Goal: Task Accomplishment & Management: Use online tool/utility

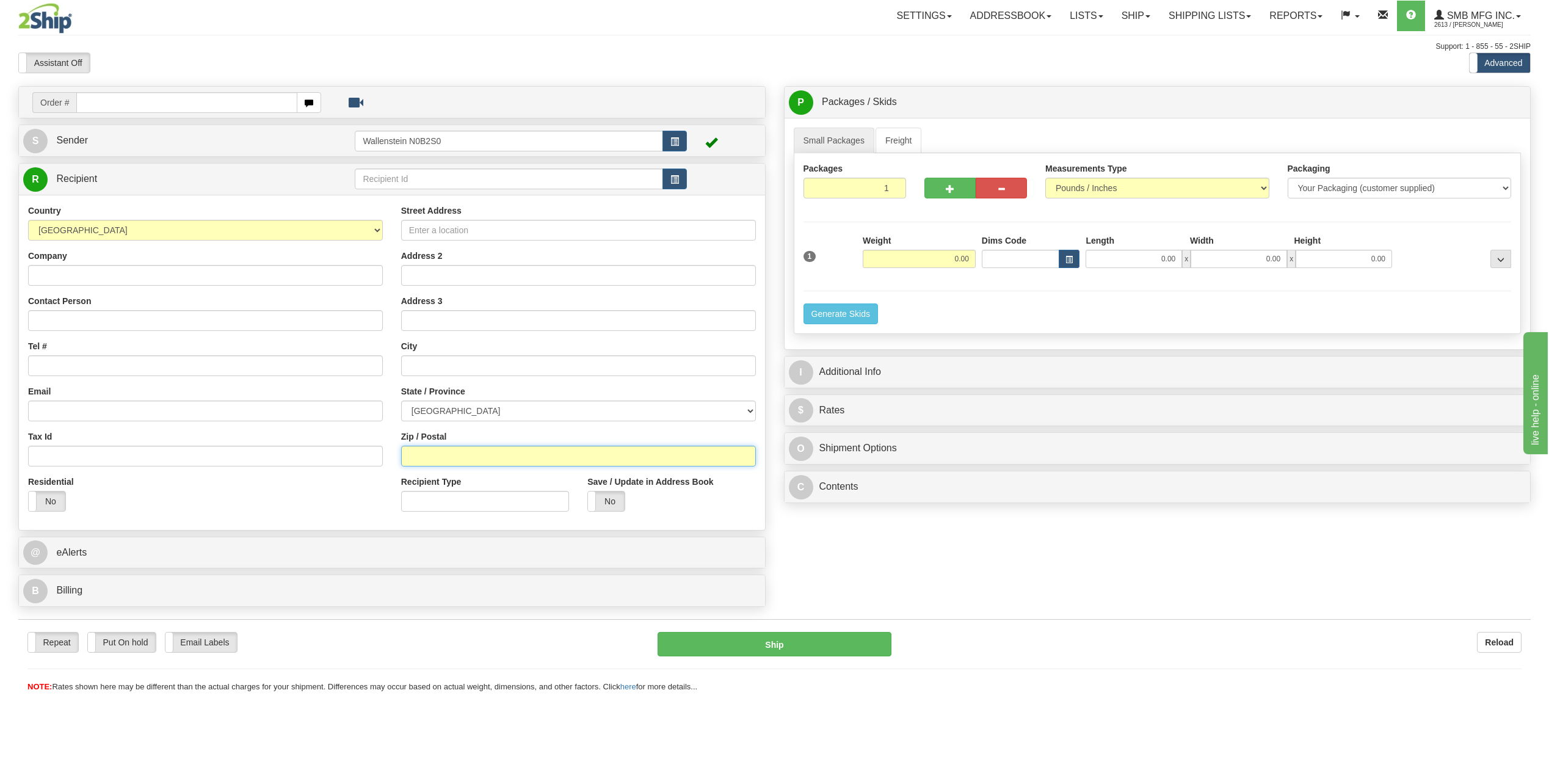
click at [450, 457] on input "Zip / Postal" at bounding box center [579, 456] width 355 height 21
paste input "H1N 2H6"
type input "H1N 2H6"
click at [512, 405] on select "[GEOGRAPHIC_DATA] [GEOGRAPHIC_DATA] [GEOGRAPHIC_DATA] [GEOGRAPHIC_DATA] [GEOGRA…" at bounding box center [579, 411] width 355 height 21
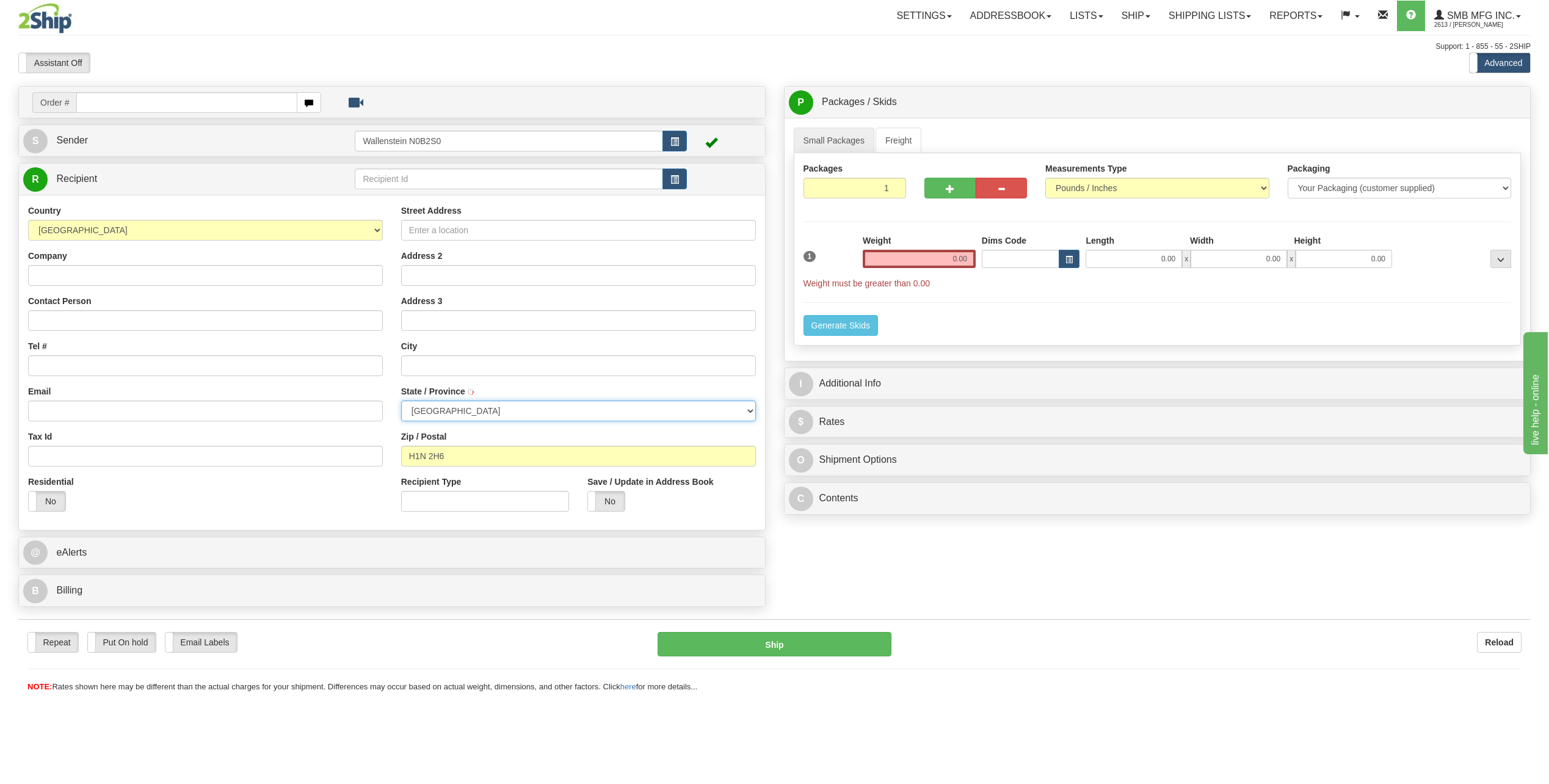
type input "[GEOGRAPHIC_DATA]"
select select "QC"
click at [401, 401] on select "[GEOGRAPHIC_DATA] [GEOGRAPHIC_DATA] [GEOGRAPHIC_DATA] [GEOGRAPHIC_DATA] [GEOGRA…" at bounding box center [579, 411] width 355 height 21
click at [455, 231] on input "Street Address" at bounding box center [579, 230] width 355 height 21
paste input "405 [PERSON_NAME]"
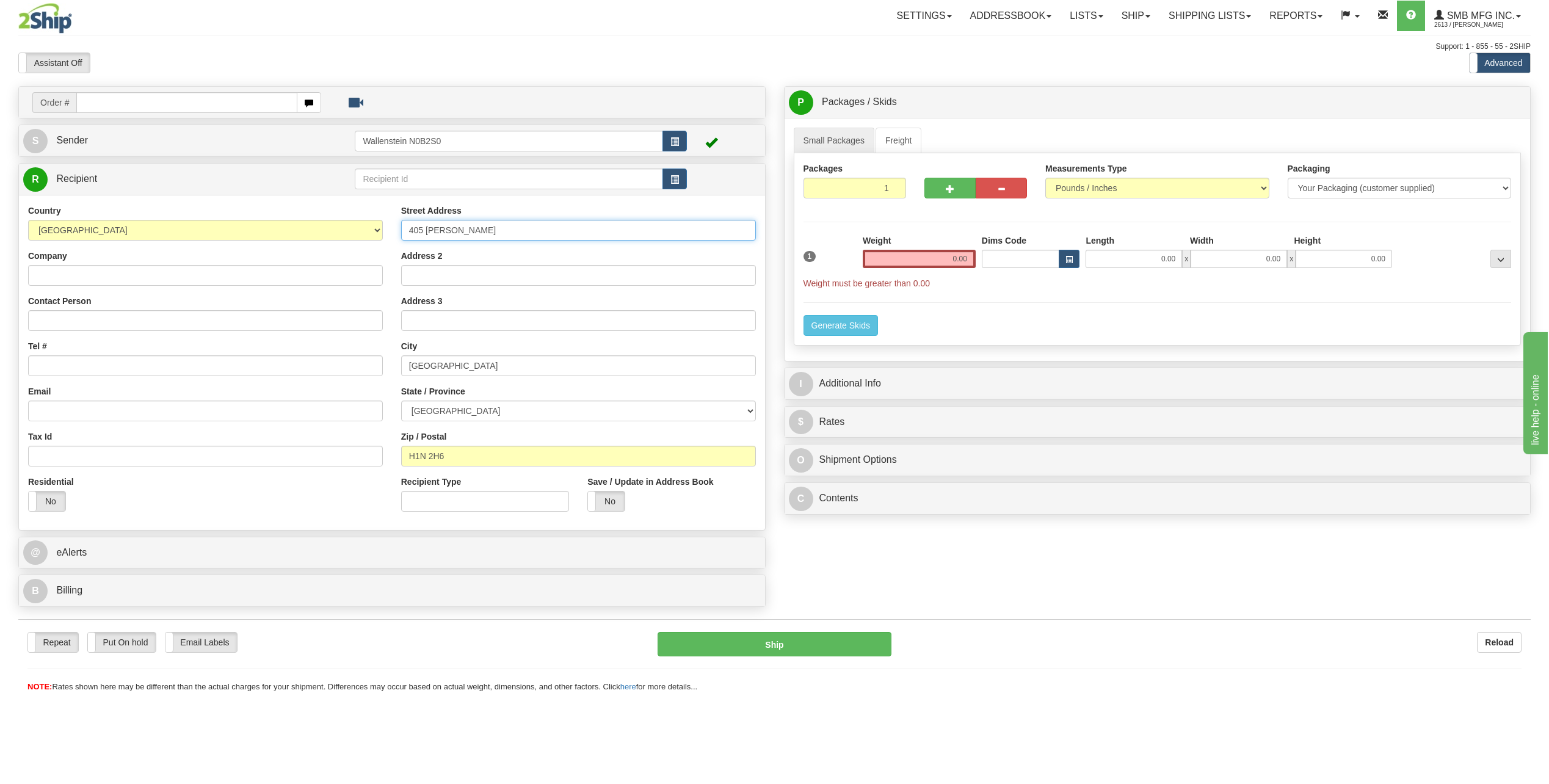
type input "405 [PERSON_NAME]"
click at [83, 283] on input "Company" at bounding box center [206, 276] width 355 height 21
type input "SOUBRY"
click at [915, 259] on input "0.00" at bounding box center [920, 259] width 113 height 19
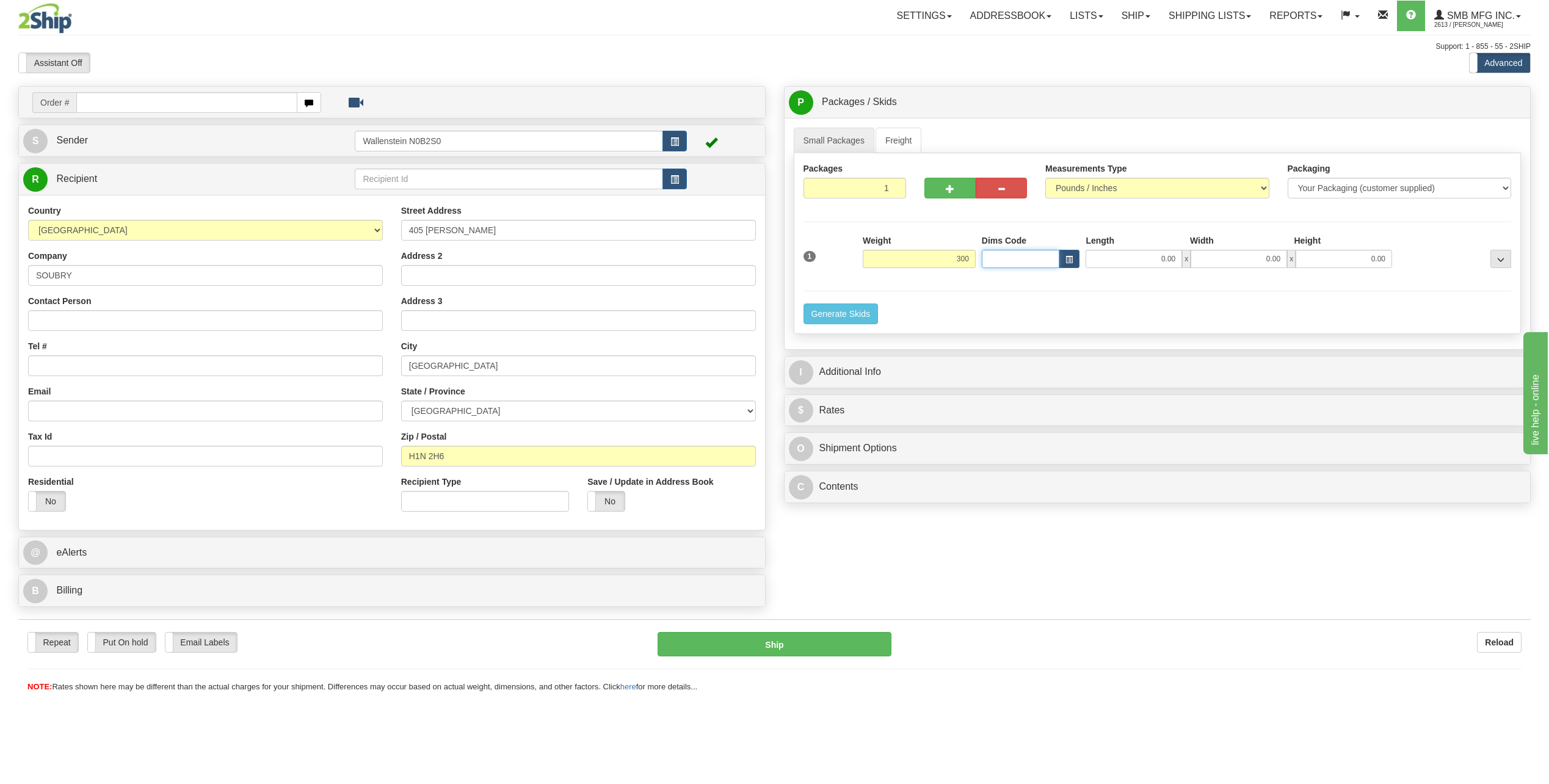
type input "300.00"
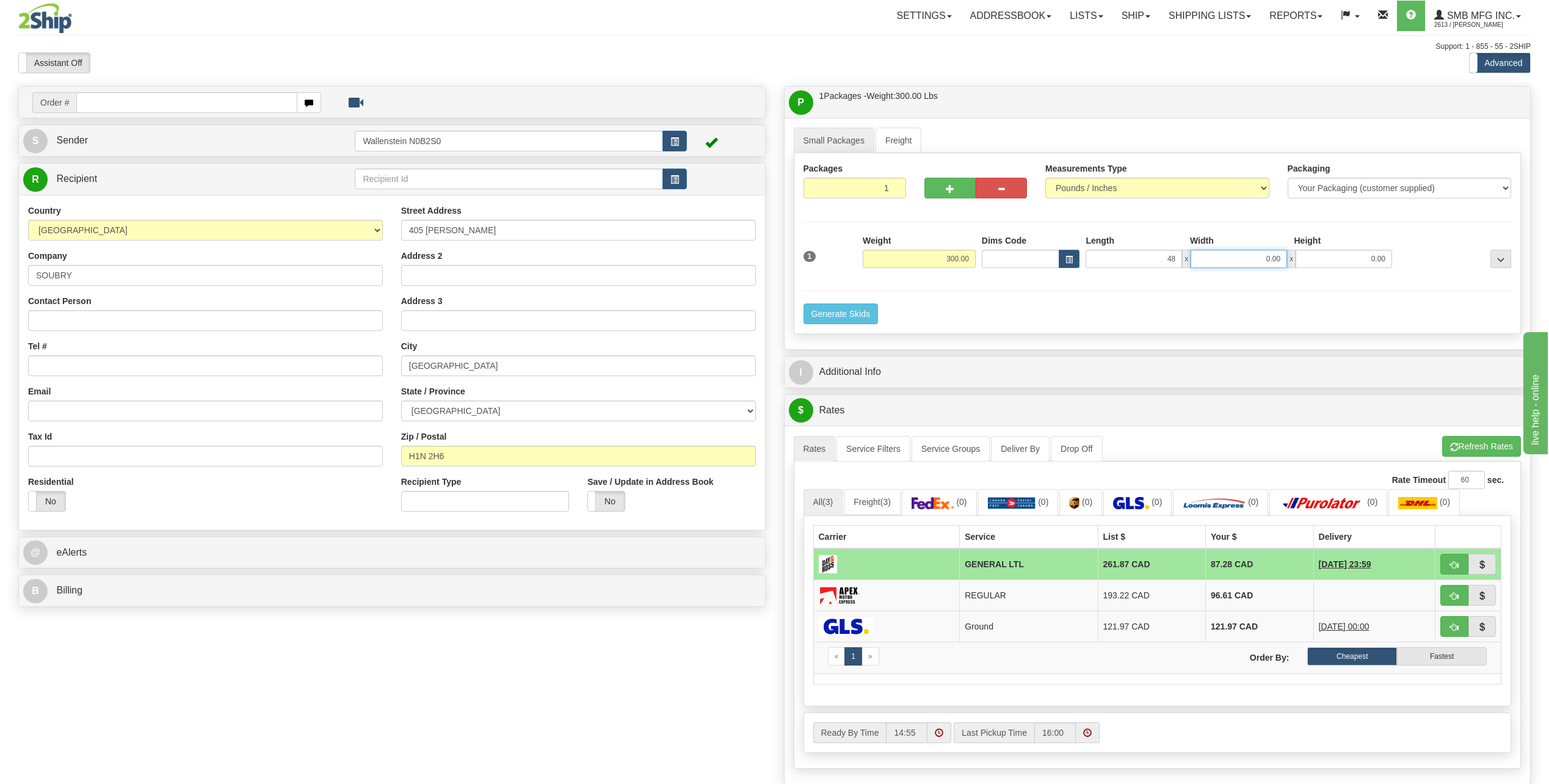
type input "48.00"
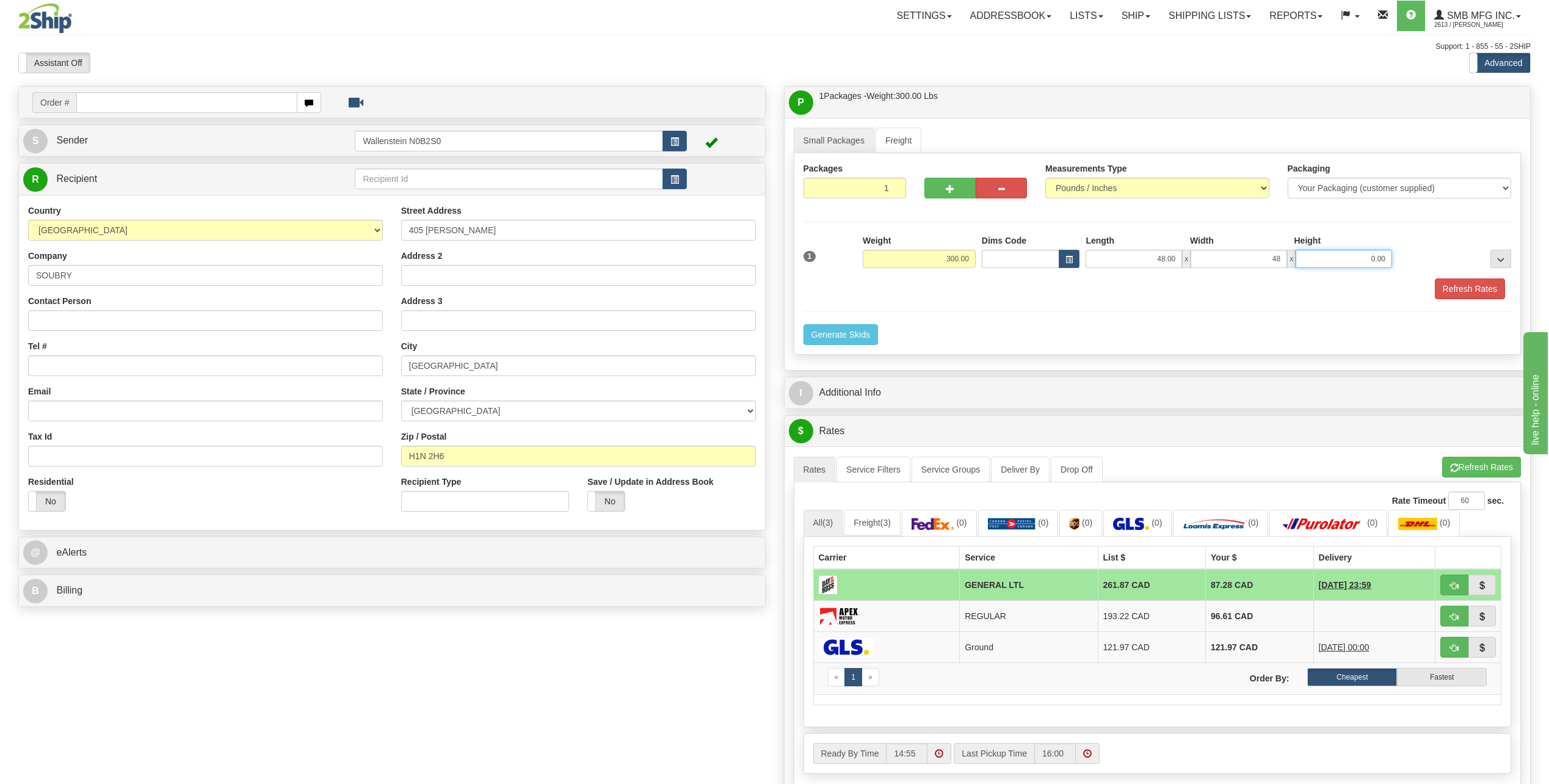
type input "48.00"
click at [1470, 291] on button "Refresh Rates" at bounding box center [1470, 289] width 70 height 21
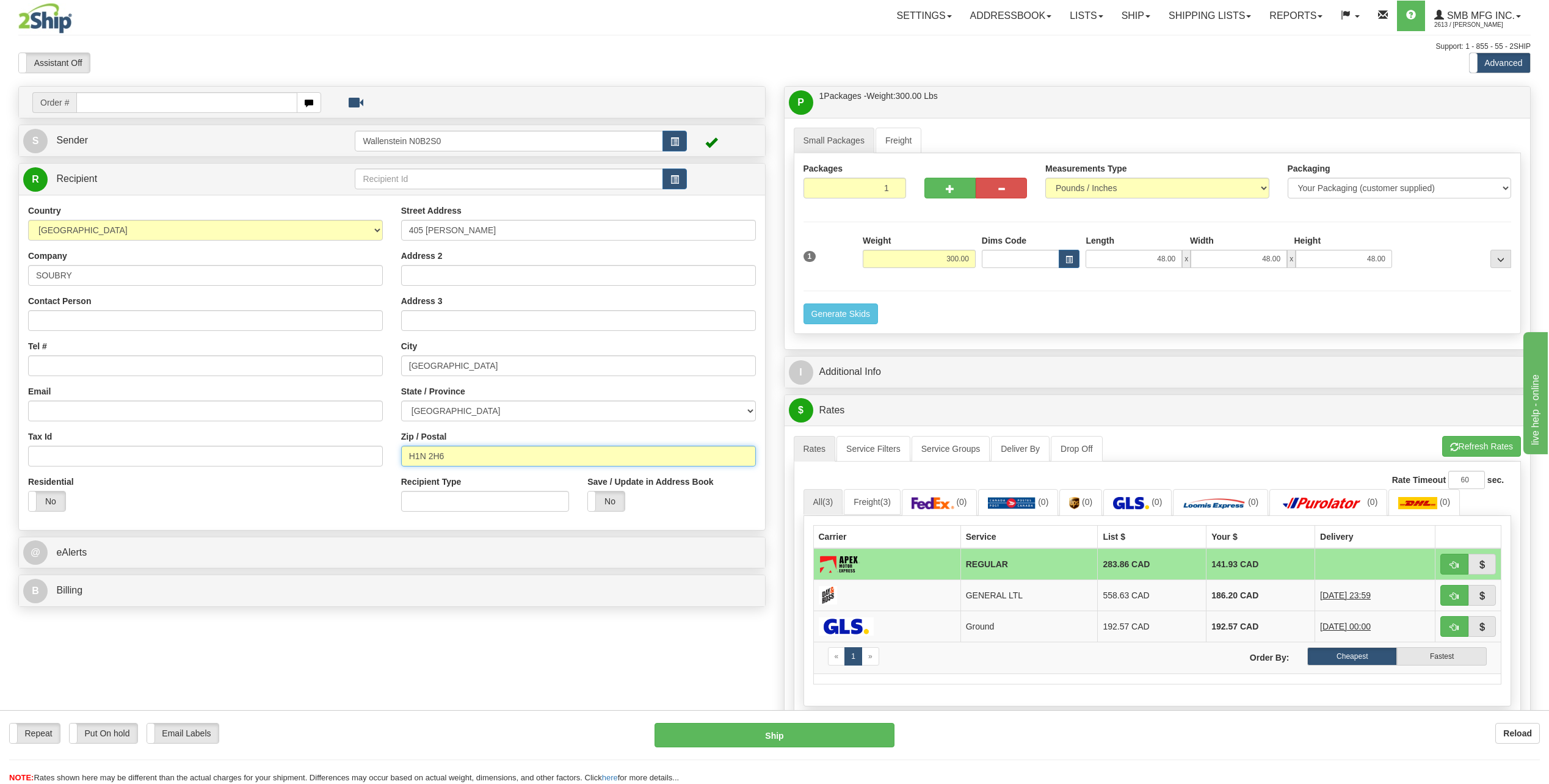
drag, startPoint x: 471, startPoint y: 461, endPoint x: 392, endPoint y: 470, distance: 79.5
click at [392, 470] on div "Street Address 405 [PERSON_NAME] Address 2 Address 3 City [GEOGRAPHIC_DATA] Sta…" at bounding box center [578, 363] width 373 height 316
paste input "G0S 2W0"
type input "G0S 2W0"
click at [489, 408] on select "[GEOGRAPHIC_DATA] [GEOGRAPHIC_DATA] [GEOGRAPHIC_DATA] [GEOGRAPHIC_DATA] [GEOGRA…" at bounding box center [579, 411] width 355 height 21
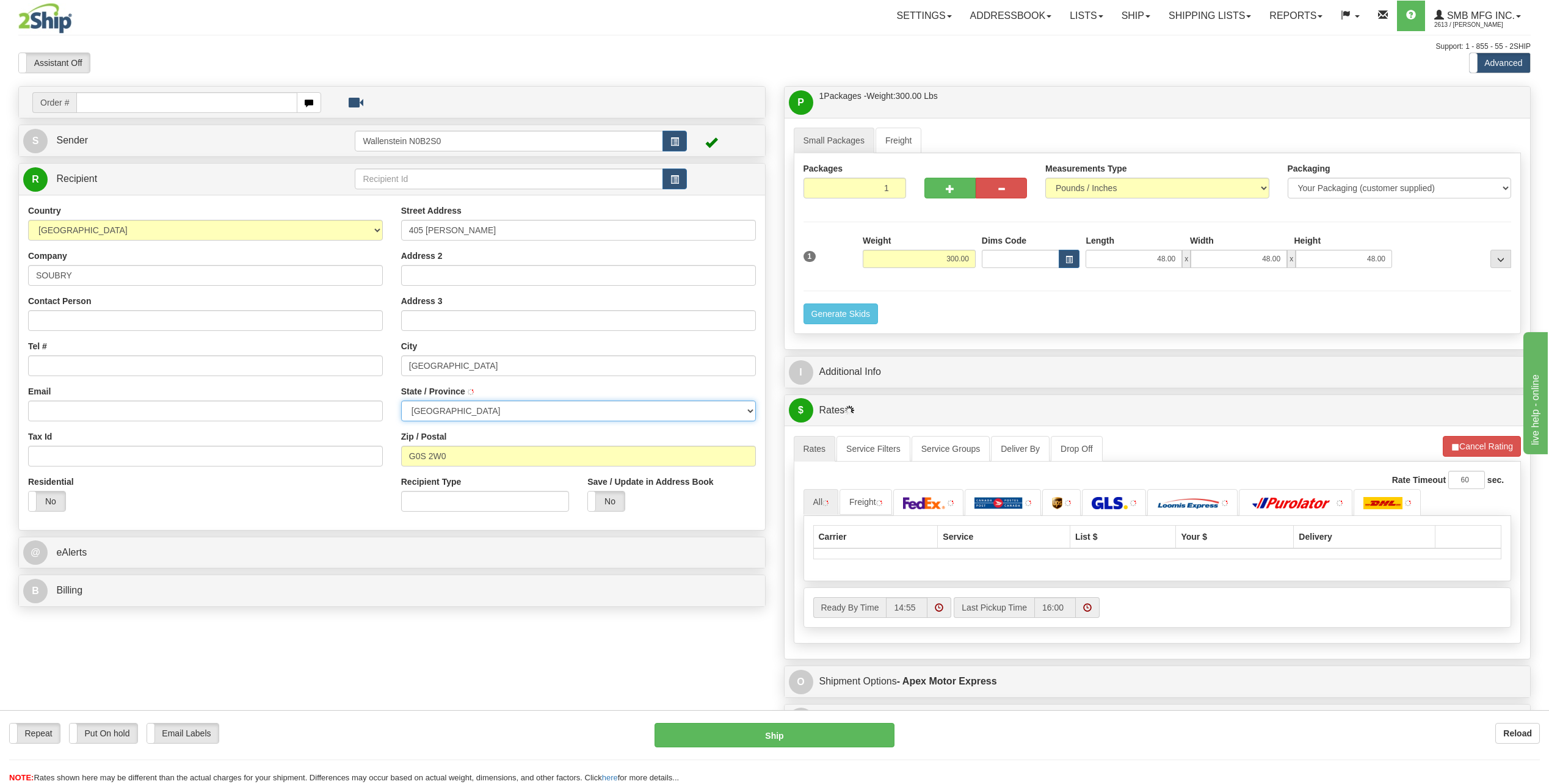
type input "SAINT-[PERSON_NAME]"
click at [489, 408] on select "[GEOGRAPHIC_DATA] [GEOGRAPHIC_DATA] [GEOGRAPHIC_DATA] [GEOGRAPHIC_DATA] [GEOGRA…" at bounding box center [579, 411] width 355 height 21
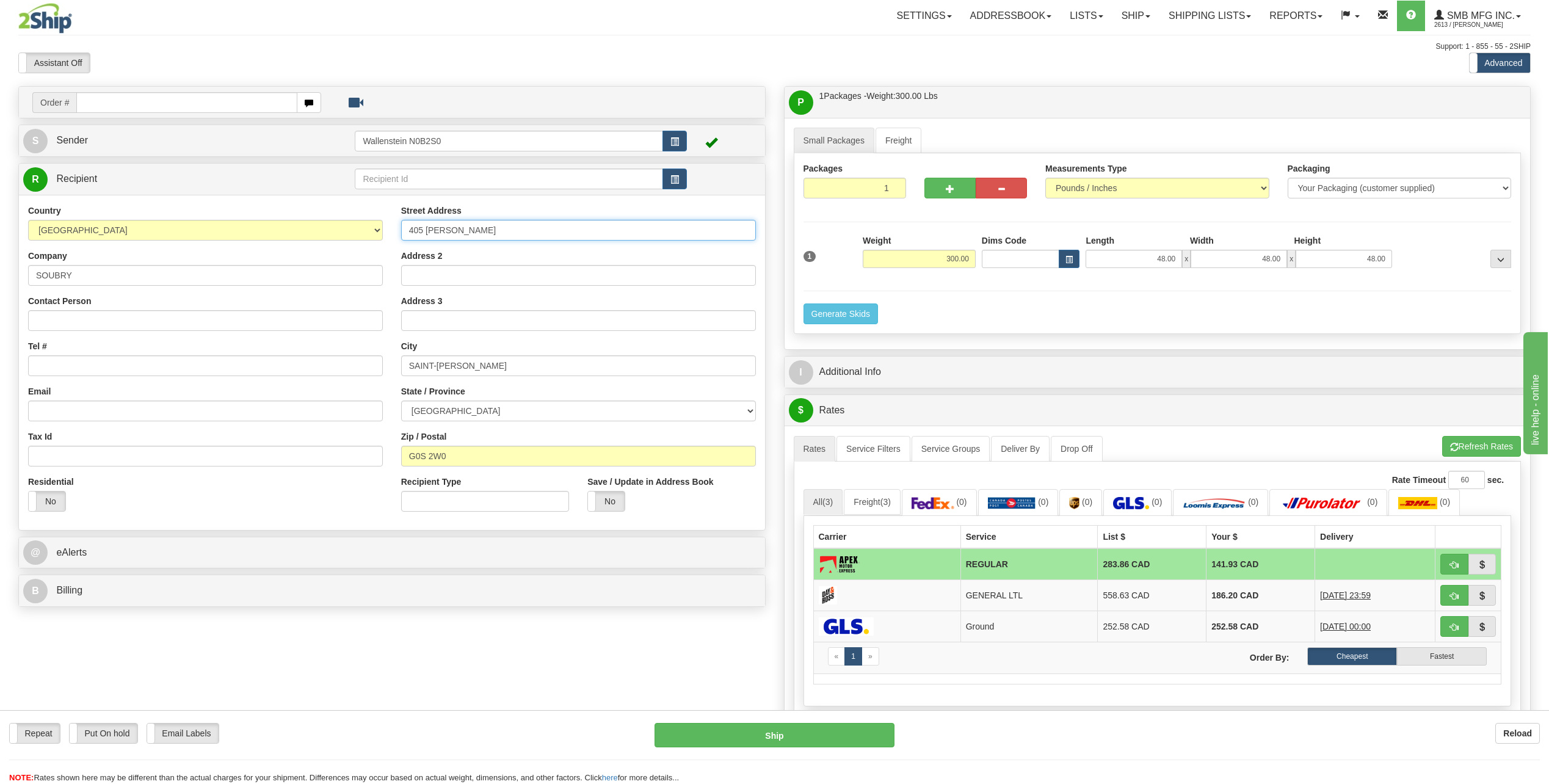
click at [473, 226] on input "405 [PERSON_NAME]" at bounding box center [579, 230] width 355 height 21
paste input "[STREET_ADDRESS][PERSON_NAME]"
type input "[STREET_ADDRESS][PERSON_NAME]"
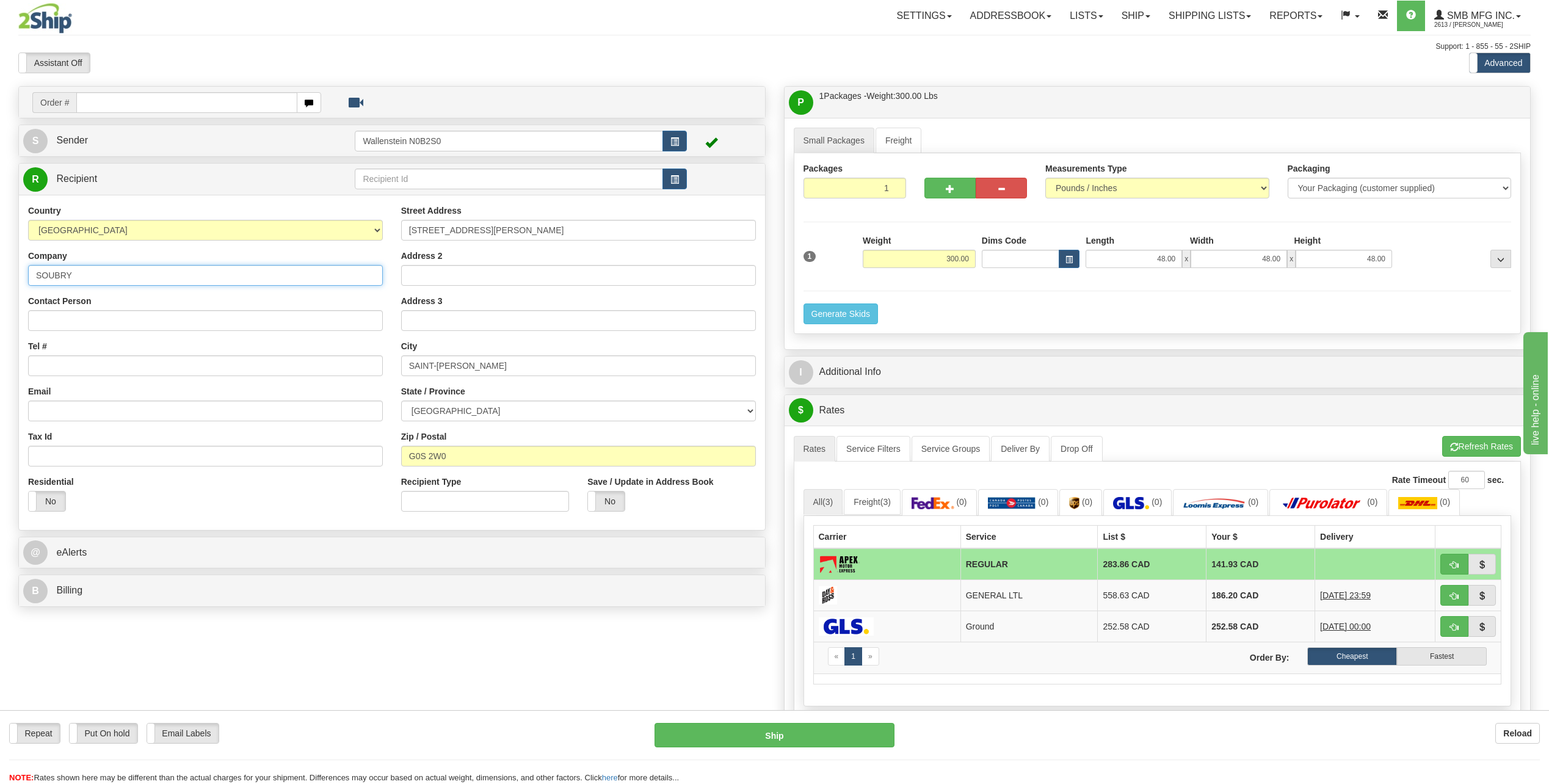
click at [164, 271] on input "SOUBRY" at bounding box center [206, 276] width 355 height 21
type input "S"
type input "JNB"
click at [1467, 440] on button "Refresh Rates" at bounding box center [1482, 446] width 79 height 21
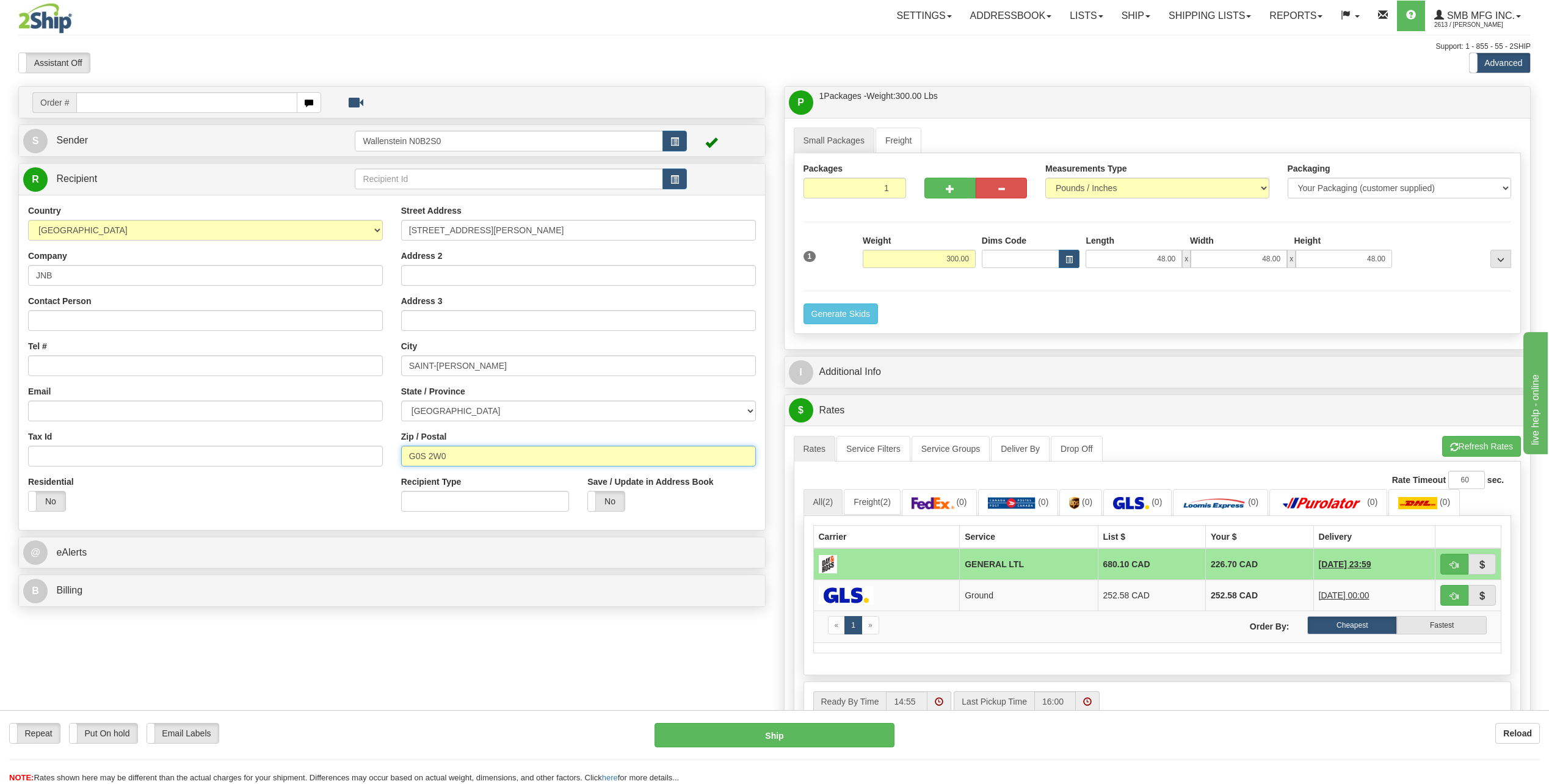
drag, startPoint x: 491, startPoint y: 458, endPoint x: 366, endPoint y: 481, distance: 127.1
click at [366, 481] on div "Country [GEOGRAPHIC_DATA] [GEOGRAPHIC_DATA] [GEOGRAPHIC_DATA] [GEOGRAPHIC_DATA]…" at bounding box center [392, 363] width 746 height 316
drag, startPoint x: 1141, startPoint y: 26, endPoint x: 1133, endPoint y: 31, distance: 9.4
click at [1141, 26] on link "Ship" at bounding box center [1136, 16] width 47 height 30
click at [1110, 41] on link "Ship Screen" at bounding box center [1104, 42] width 111 height 16
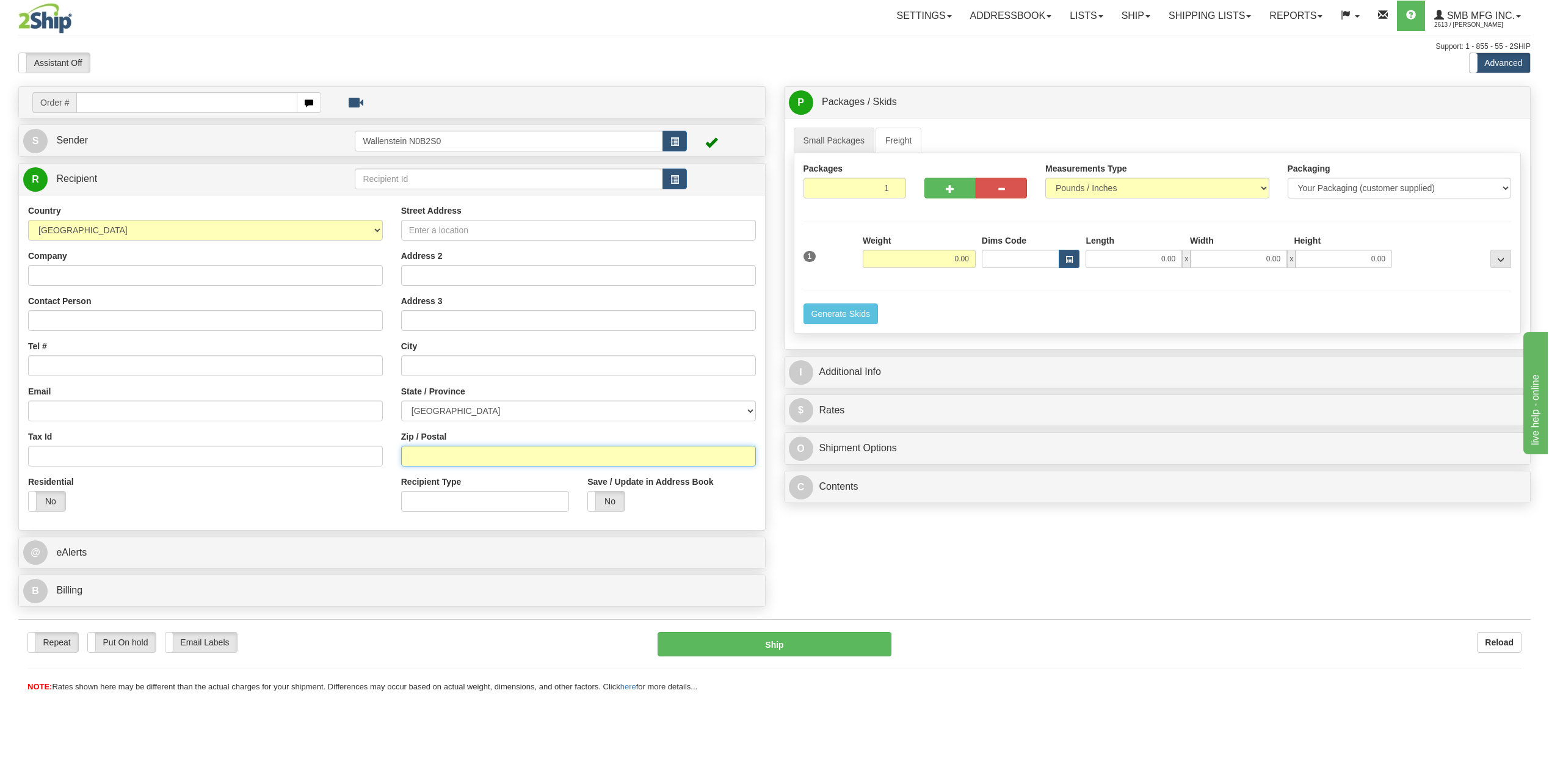
click at [446, 452] on input "Zip / Postal" at bounding box center [579, 456] width 355 height 21
paste input "T4J 1R4"
type input "T4J 1R4"
type input "PONOKA"
click at [997, 578] on div "Order # S Sender" at bounding box center [774, 350] width 1531 height 527
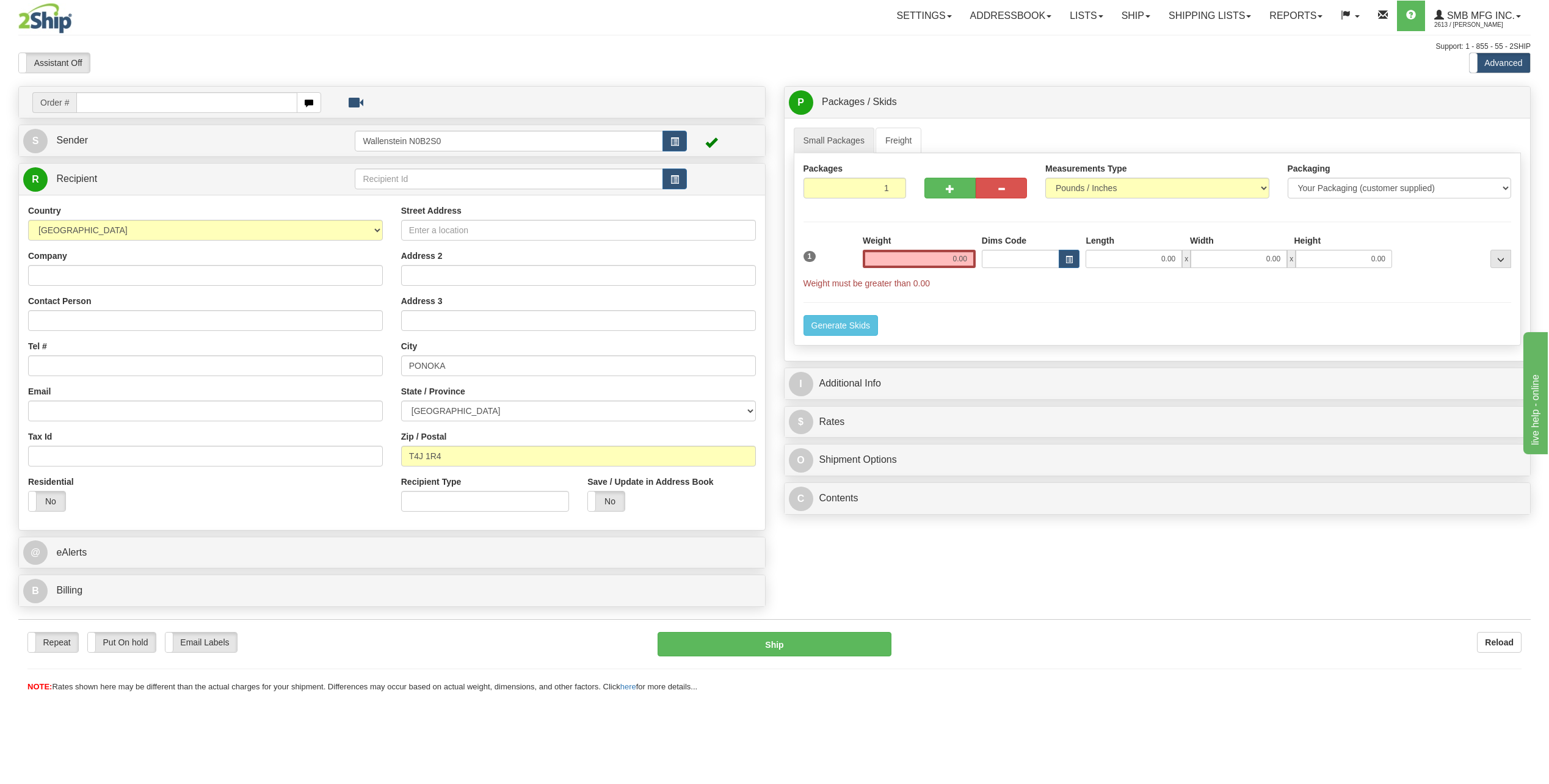
click at [508, 240] on div "Street Address Address 2 Address 3 City PONOKA State / Province ALBERTA BRITISH…" at bounding box center [578, 363] width 373 height 316
click at [513, 229] on input "Street Address" at bounding box center [579, 230] width 355 height 21
paste input "Range Rd 261"
type input "Range Rd 261"
click at [911, 141] on link "Freight" at bounding box center [898, 140] width 46 height 26
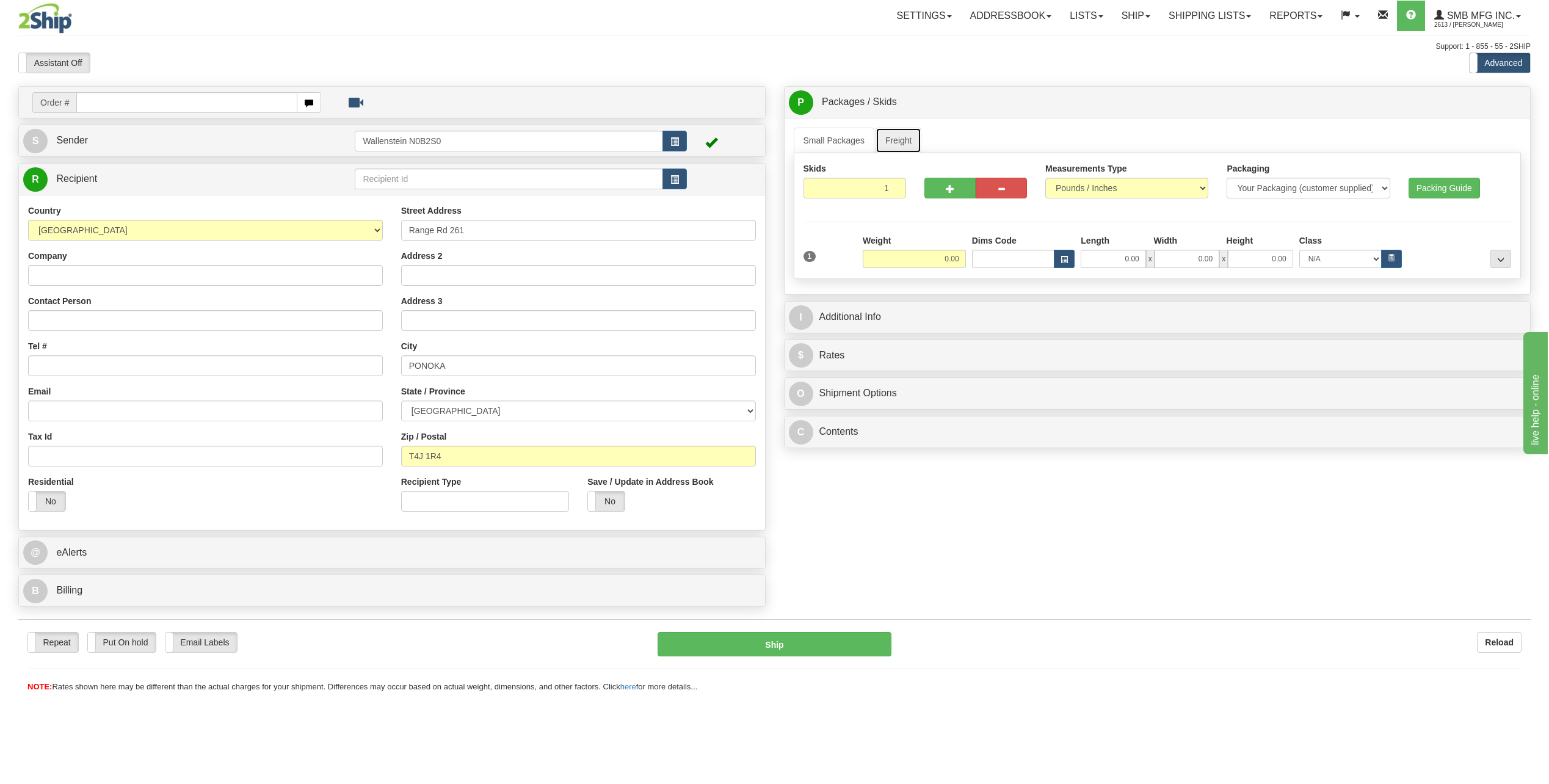
click at [902, 140] on link "Freight" at bounding box center [898, 140] width 46 height 26
click at [1119, 267] on input "0.00" at bounding box center [1113, 259] width 65 height 19
type input "51.00"
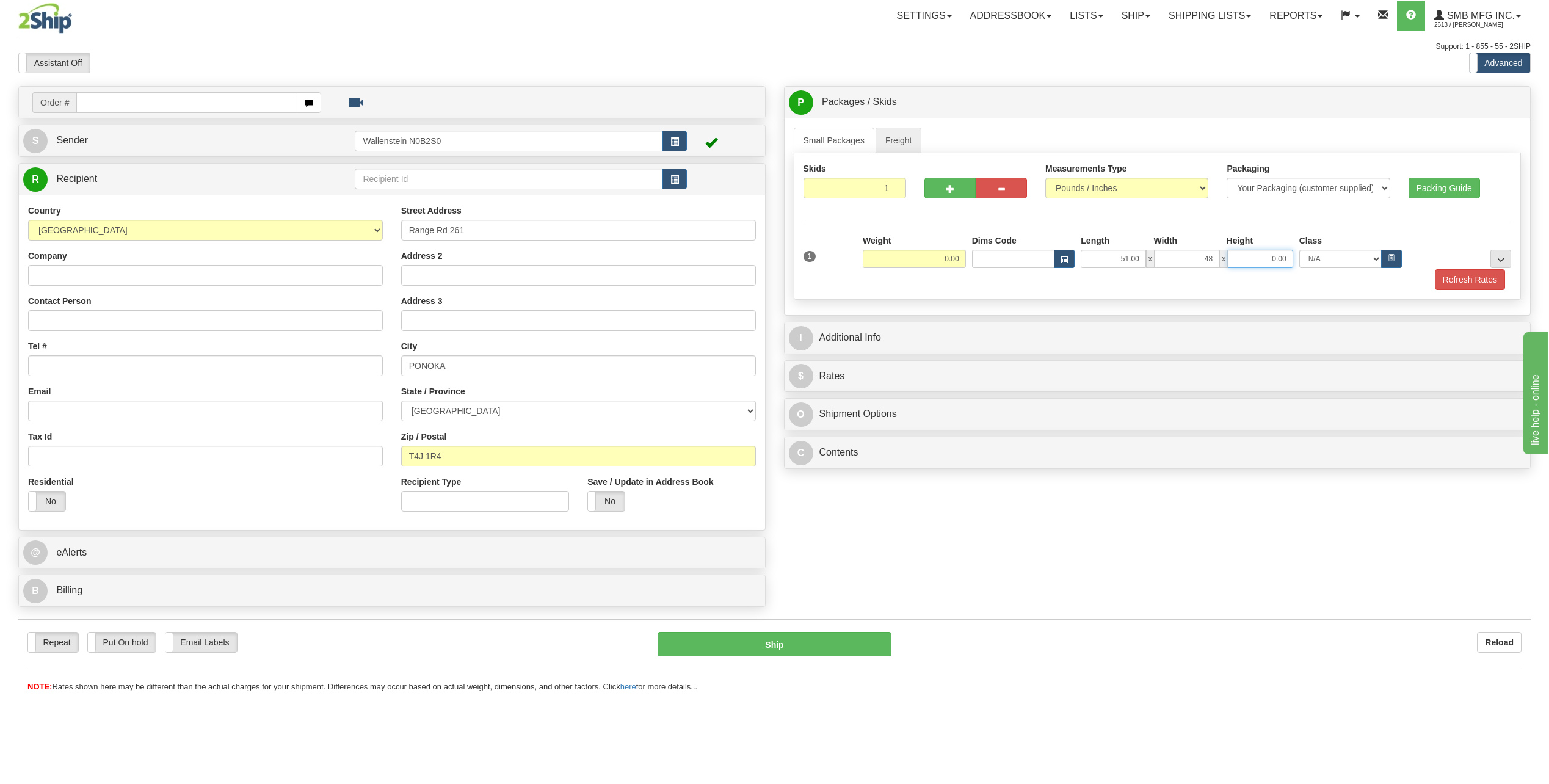
type input "48.00"
type input "65.00"
click at [914, 265] on input "0.00" at bounding box center [914, 259] width 103 height 19
type input "606.00"
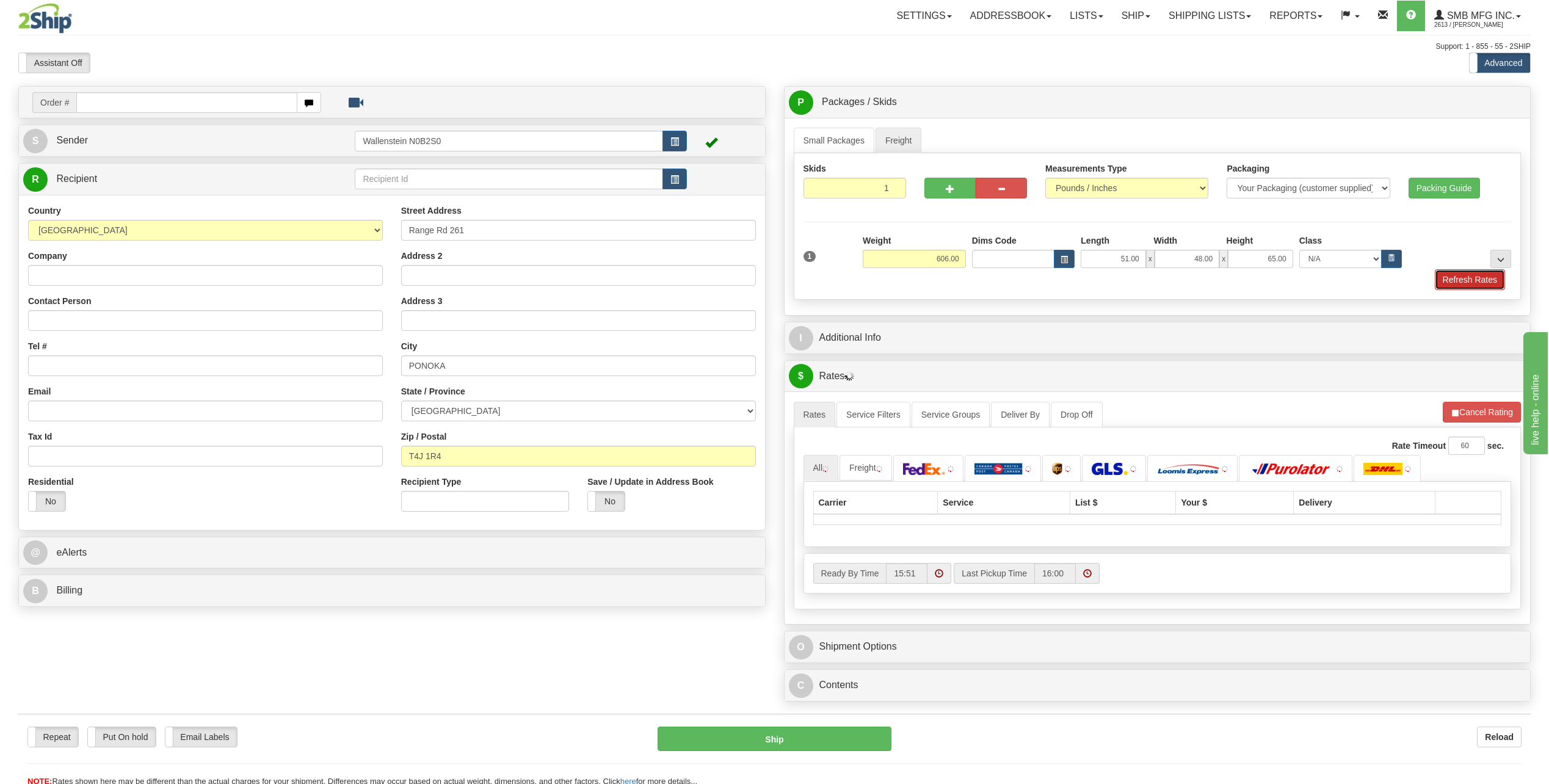
click at [1463, 281] on button "Refresh Rates" at bounding box center [1470, 280] width 70 height 21
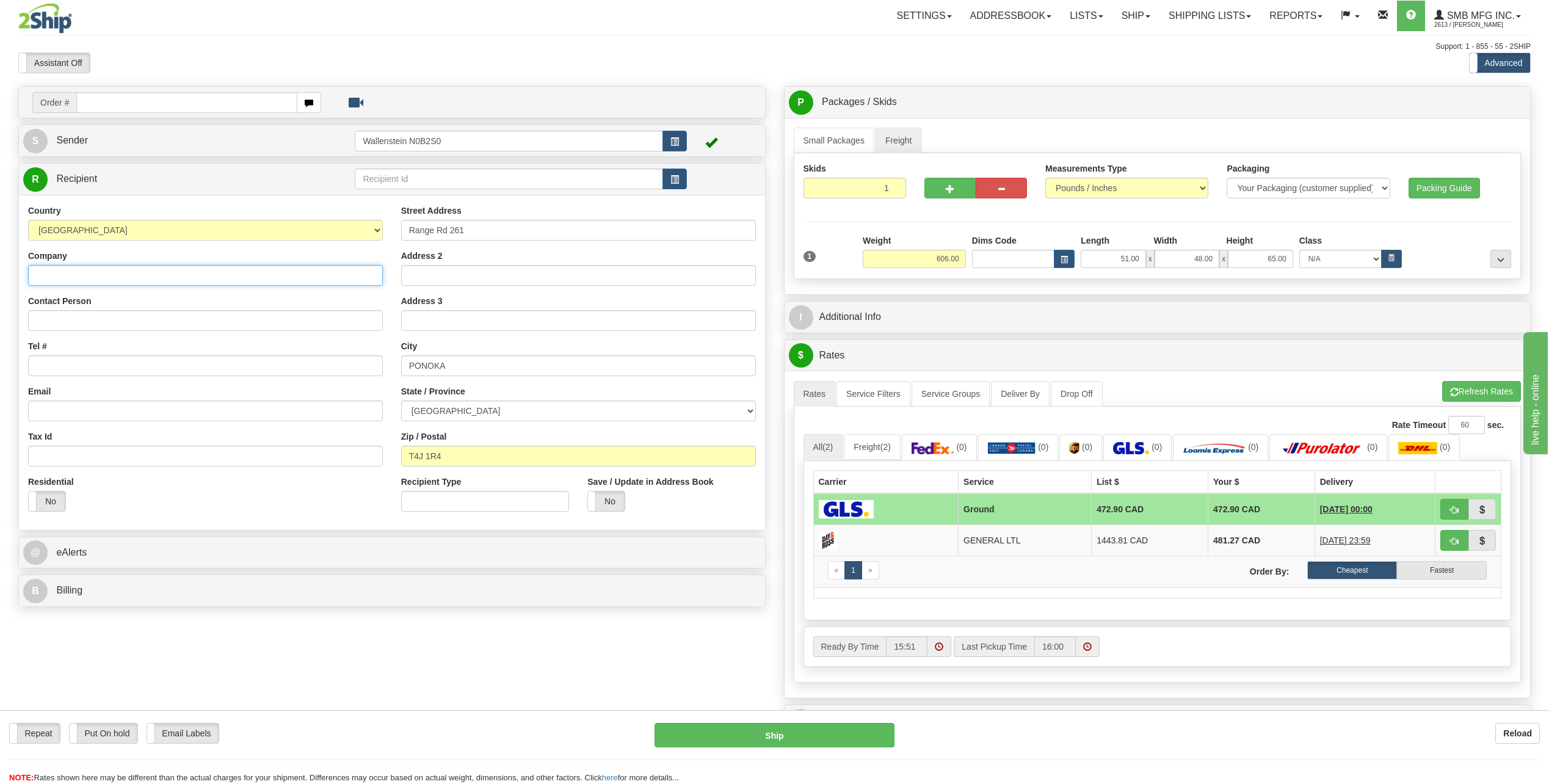
click at [68, 276] on input "Company" at bounding box center [206, 276] width 355 height 21
type input "TETS"
click at [1461, 392] on button "Refresh Rates" at bounding box center [1482, 392] width 79 height 21
click at [892, 139] on link "Freight" at bounding box center [898, 140] width 46 height 26
click at [1140, 19] on link "Ship" at bounding box center [1136, 16] width 47 height 30
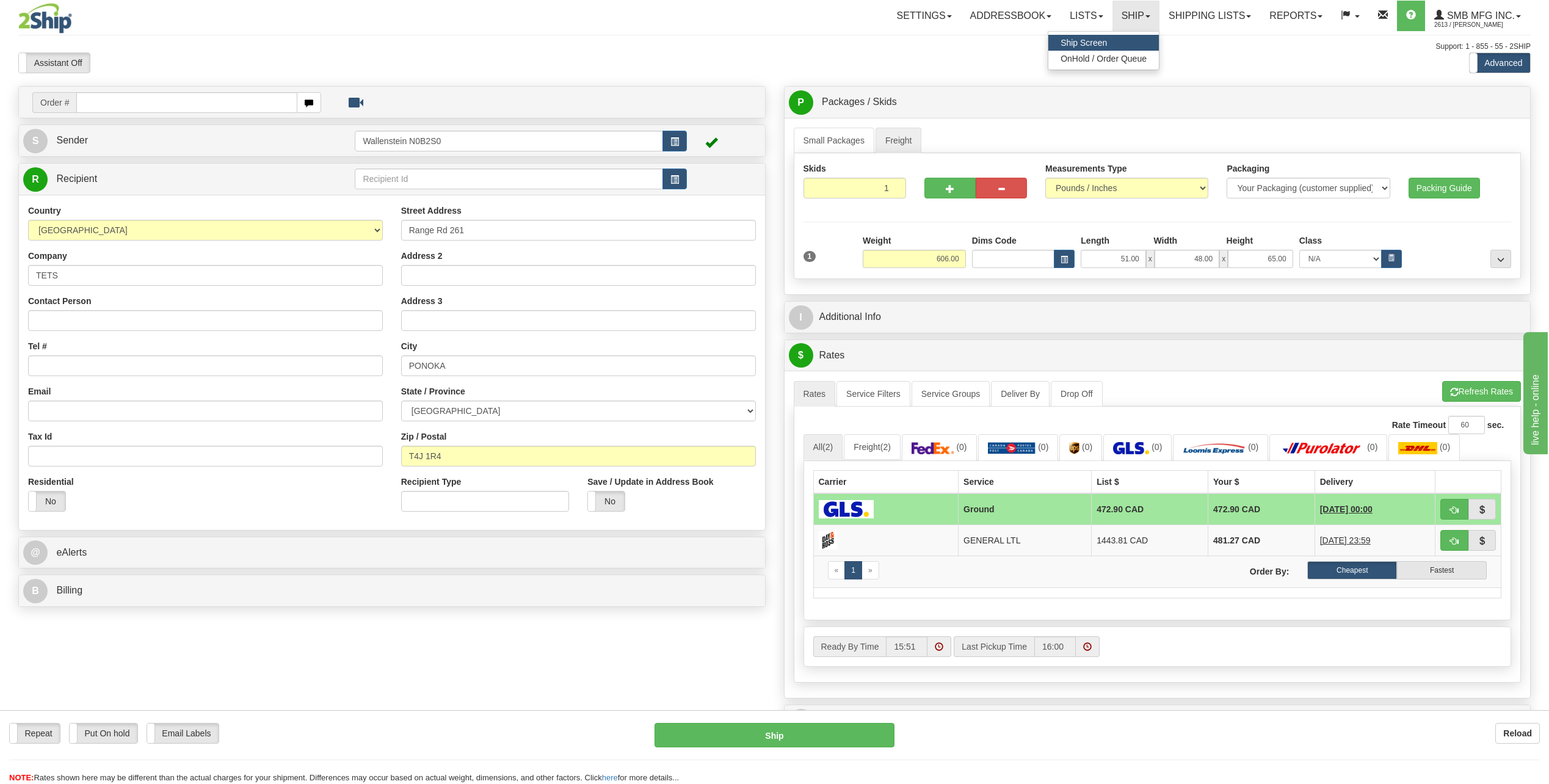
click at [1108, 39] on link "Ship Screen" at bounding box center [1104, 42] width 111 height 16
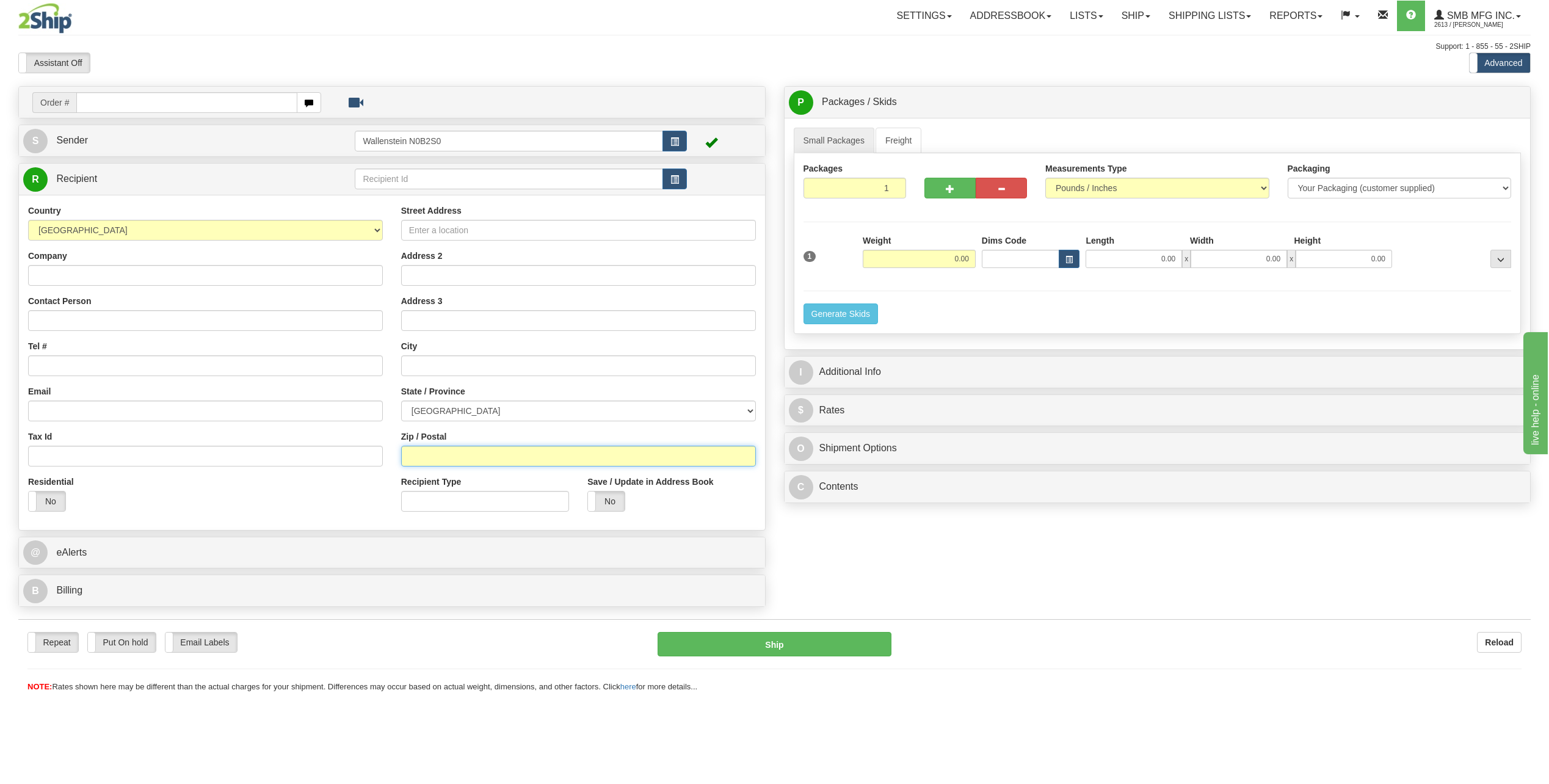
click at [444, 458] on input "Zip / Postal" at bounding box center [579, 456] width 355 height 21
paste input "52040,"
type input "52040"
click at [986, 560] on div "Order # S Sender" at bounding box center [774, 350] width 1531 height 527
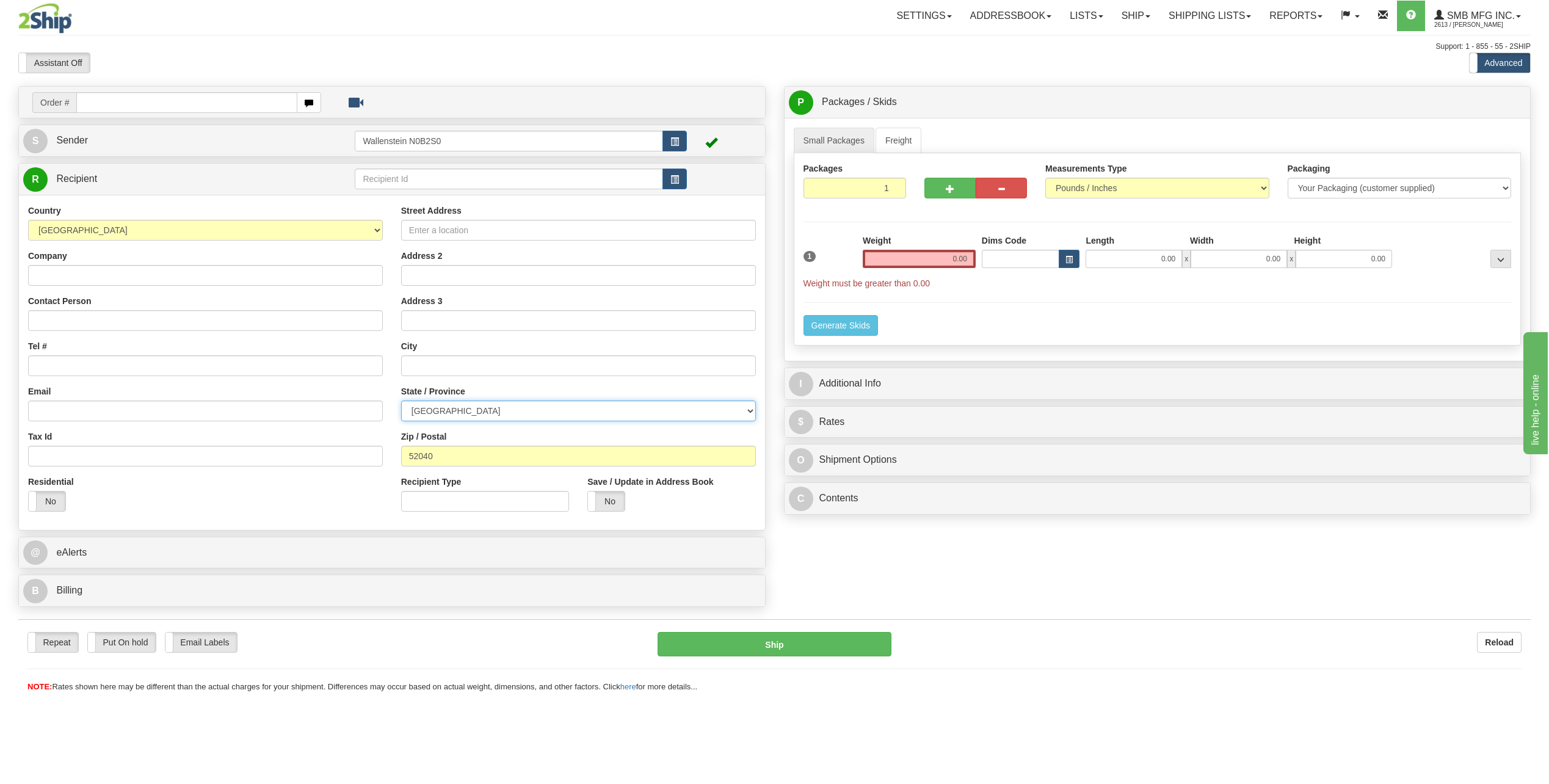
click at [575, 414] on select "[GEOGRAPHIC_DATA] [GEOGRAPHIC_DATA] [GEOGRAPHIC_DATA] [GEOGRAPHIC_DATA] [GEOGRA…" at bounding box center [579, 411] width 355 height 21
click at [543, 417] on select "[GEOGRAPHIC_DATA] [GEOGRAPHIC_DATA] [GEOGRAPHIC_DATA] [GEOGRAPHIC_DATA] [GEOGRA…" at bounding box center [579, 411] width 355 height 21
click at [53, 229] on select "AFGHANISTAN ALAND ISLANDS ALBANIA ALGERIA AMERICAN SAMOA ANDORRA ANGOLA ANGUILL…" at bounding box center [206, 230] width 355 height 21
select select "US"
click at [28, 220] on select "AFGHANISTAN ALAND ISLANDS ALBANIA ALGERIA AMERICAN SAMOA ANDORRA ANGOLA ANGUILL…" at bounding box center [206, 230] width 355 height 21
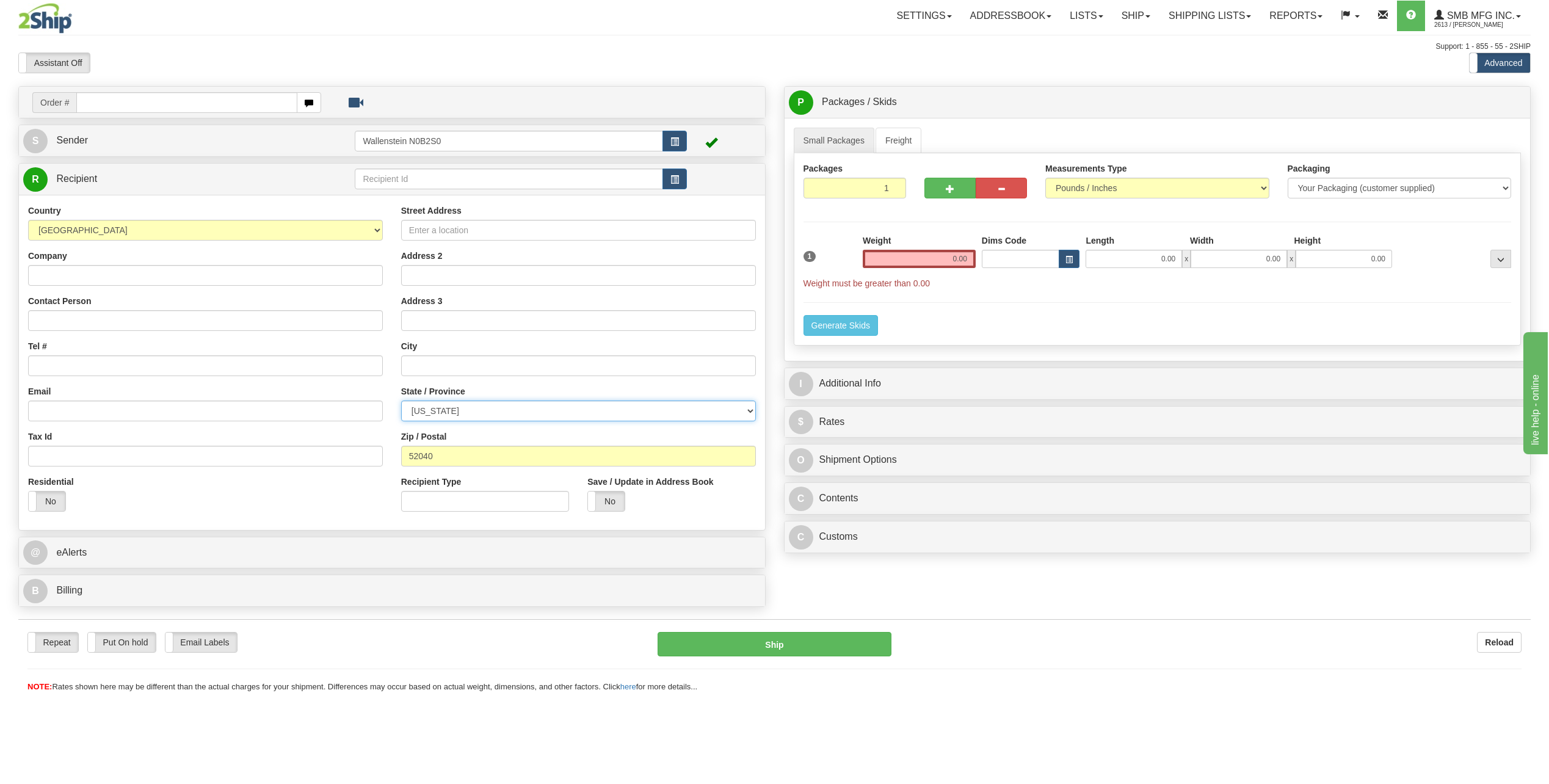
click at [486, 408] on select "ALABAMA ALASKA ARIZONA ARKANSAS Armed Forces America Armed Forces Europe Armed …" at bounding box center [579, 411] width 355 height 21
select select "IA"
click at [401, 401] on select "ALABAMA ALASKA ARIZONA ARKANSAS Armed Forces America Armed Forces Europe Armed …" at bounding box center [579, 411] width 355 height 21
click at [498, 365] on input "text" at bounding box center [579, 365] width 355 height 21
paste input "Dyersville"
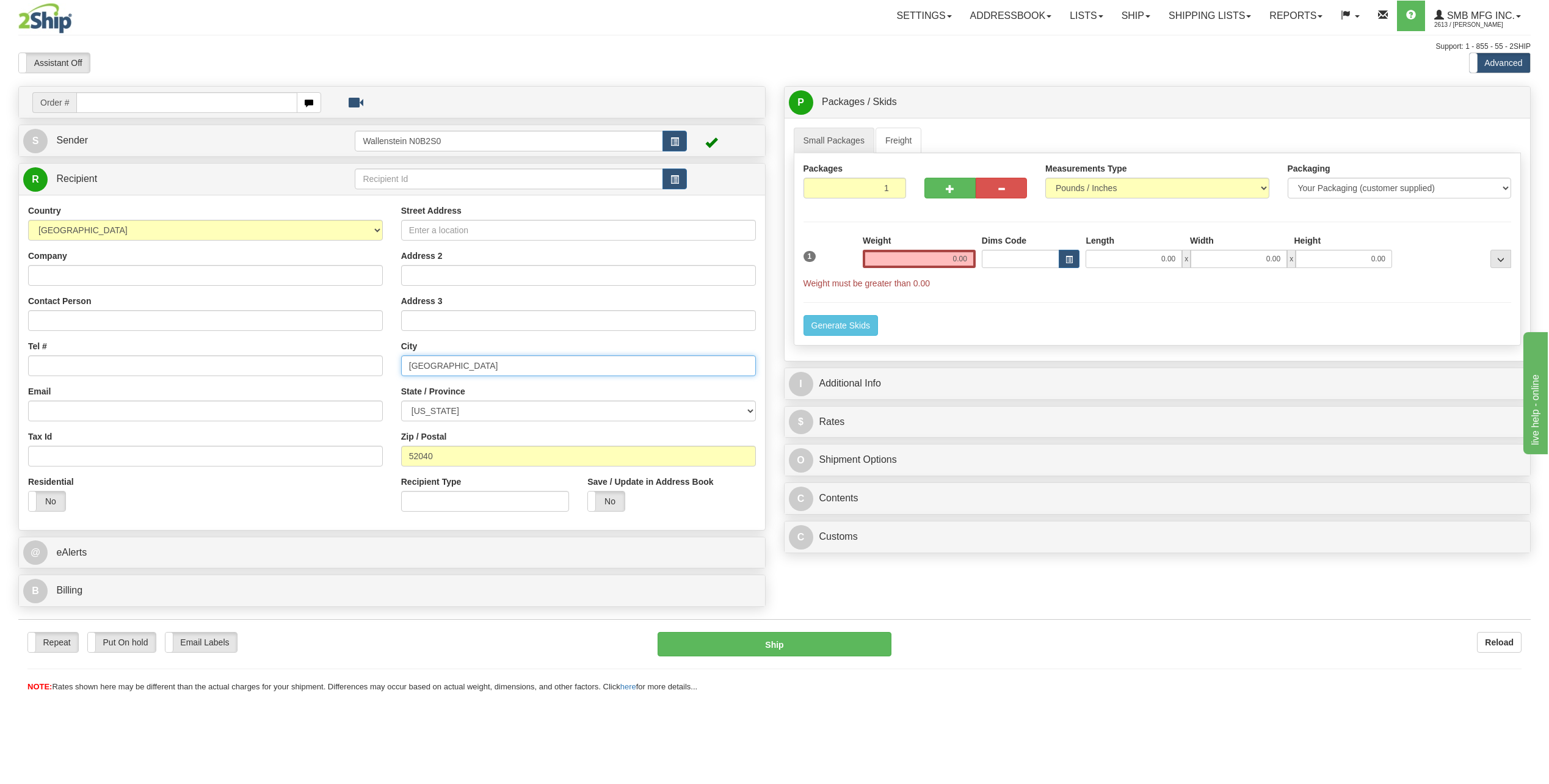
type input "Dyersville"
click at [120, 280] on input "Company" at bounding box center [206, 276] width 355 height 21
type input "TEST"
click at [441, 228] on input "Street Address" at bounding box center [579, 230] width 355 height 21
paste input "1440 18th Ave SW, Hwy 20, Mile Marker 293"
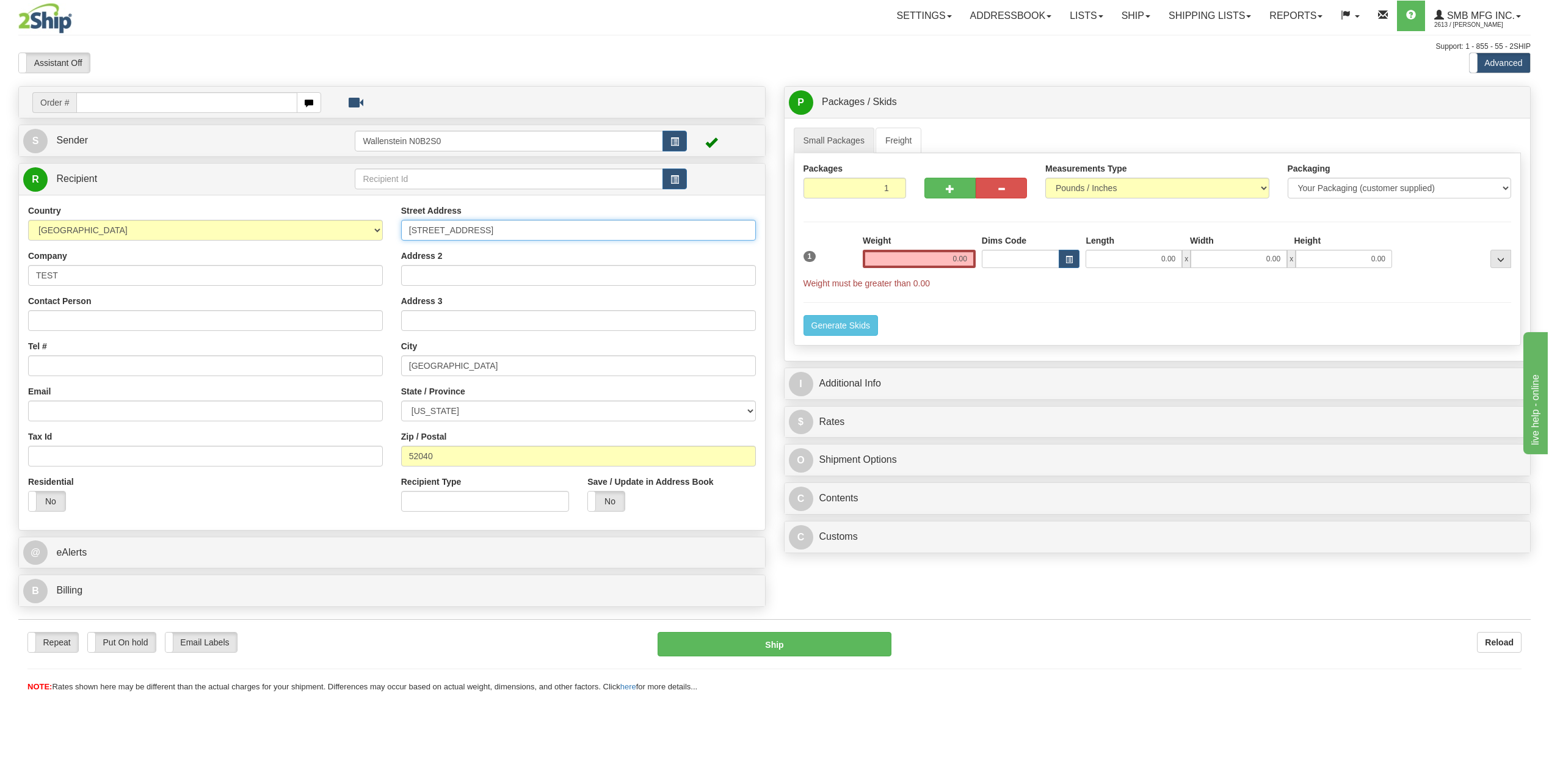
type input "1440 18th Ave SW, Hwy 20, Mile Marker 293"
click at [1108, 258] on input "0.00" at bounding box center [1134, 259] width 97 height 19
type input "0.00"
click at [898, 135] on link "Freight" at bounding box center [898, 140] width 46 height 26
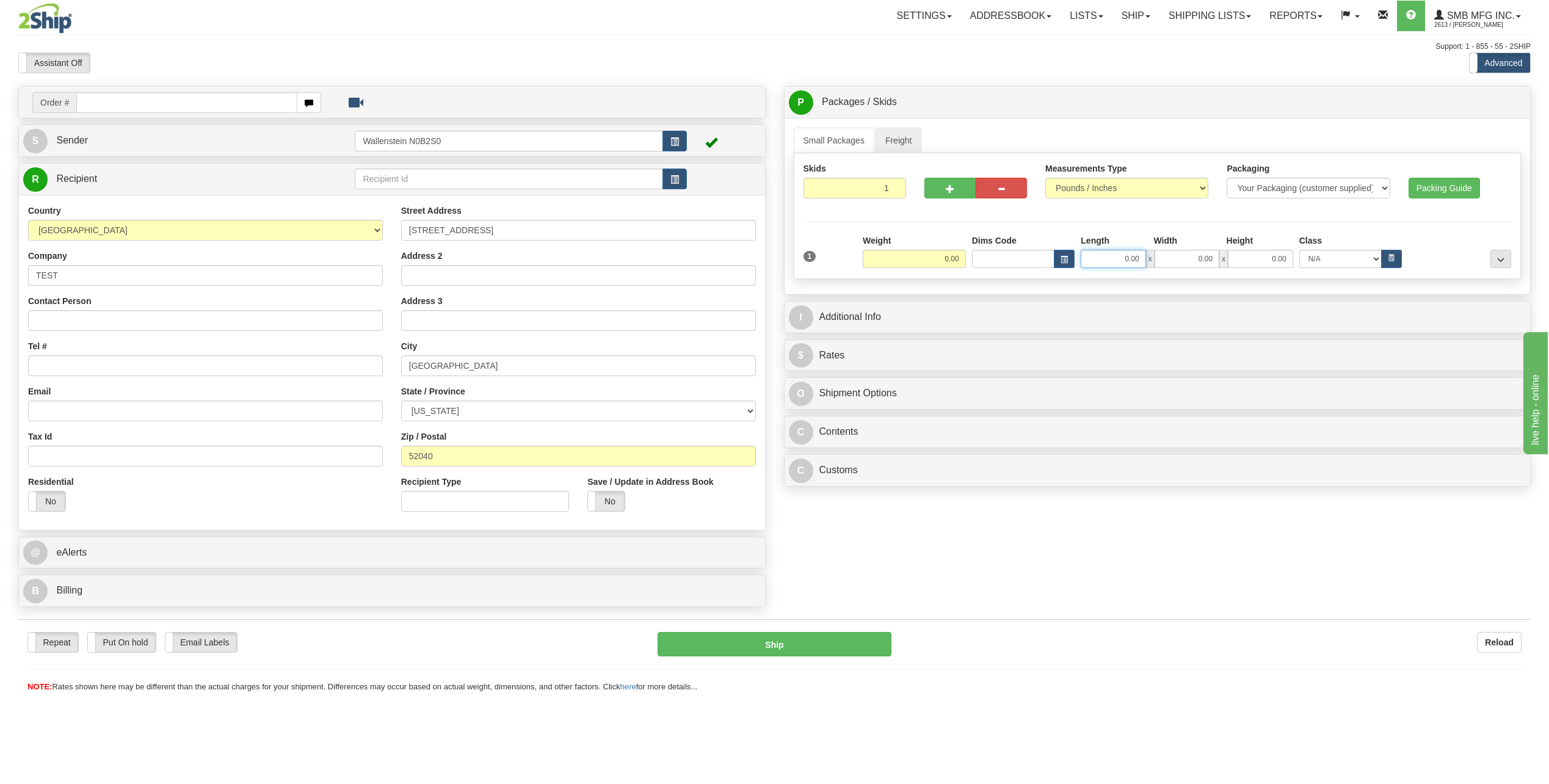
click at [1110, 256] on input "0.00" at bounding box center [1113, 259] width 65 height 19
type input "48.00"
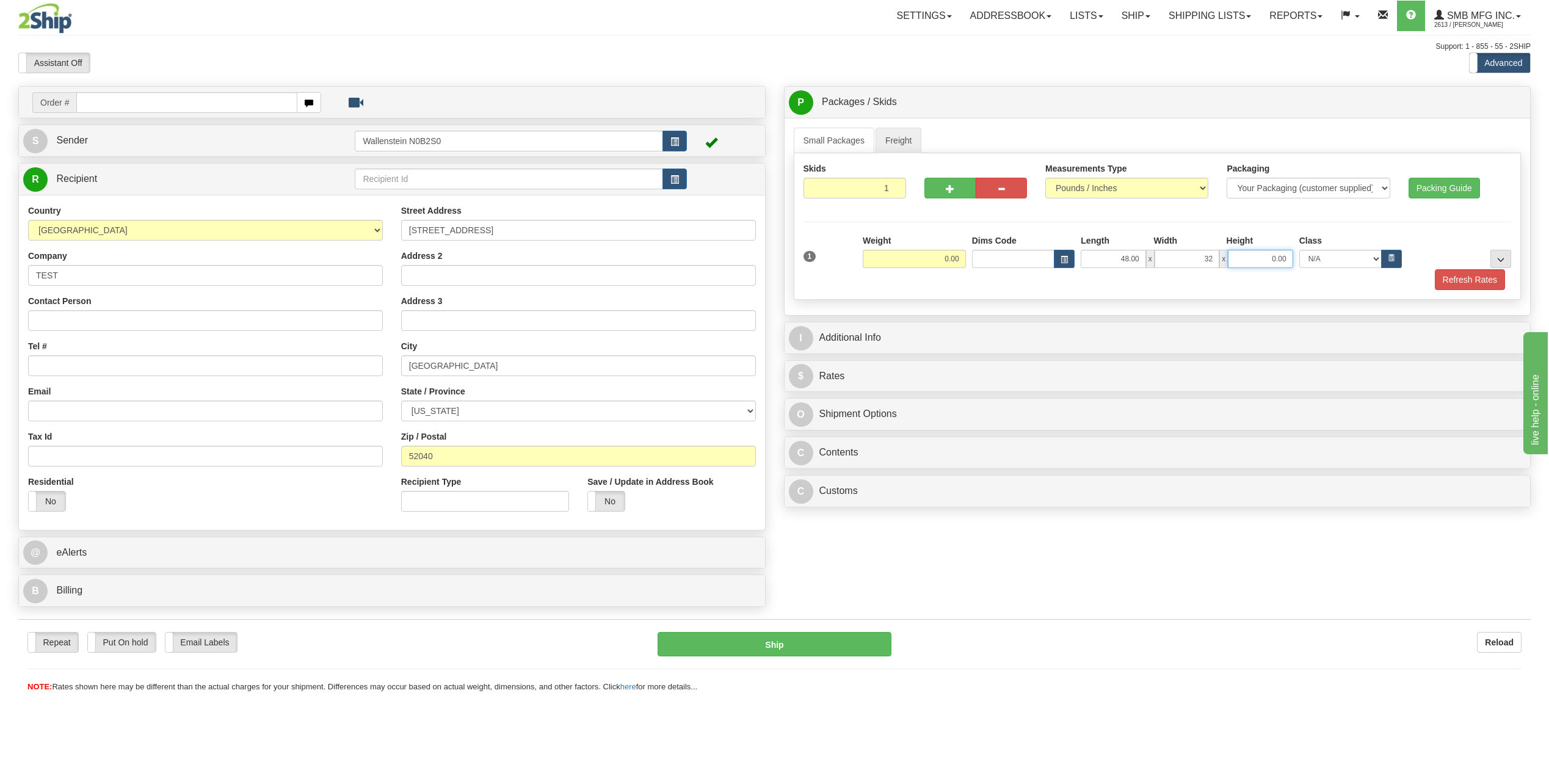
type input "32.00"
type input "44.00"
click at [897, 258] on input "0.00" at bounding box center [914, 259] width 103 height 19
type input "325.00"
click at [1435, 277] on button "Refresh Rates" at bounding box center [1470, 280] width 70 height 21
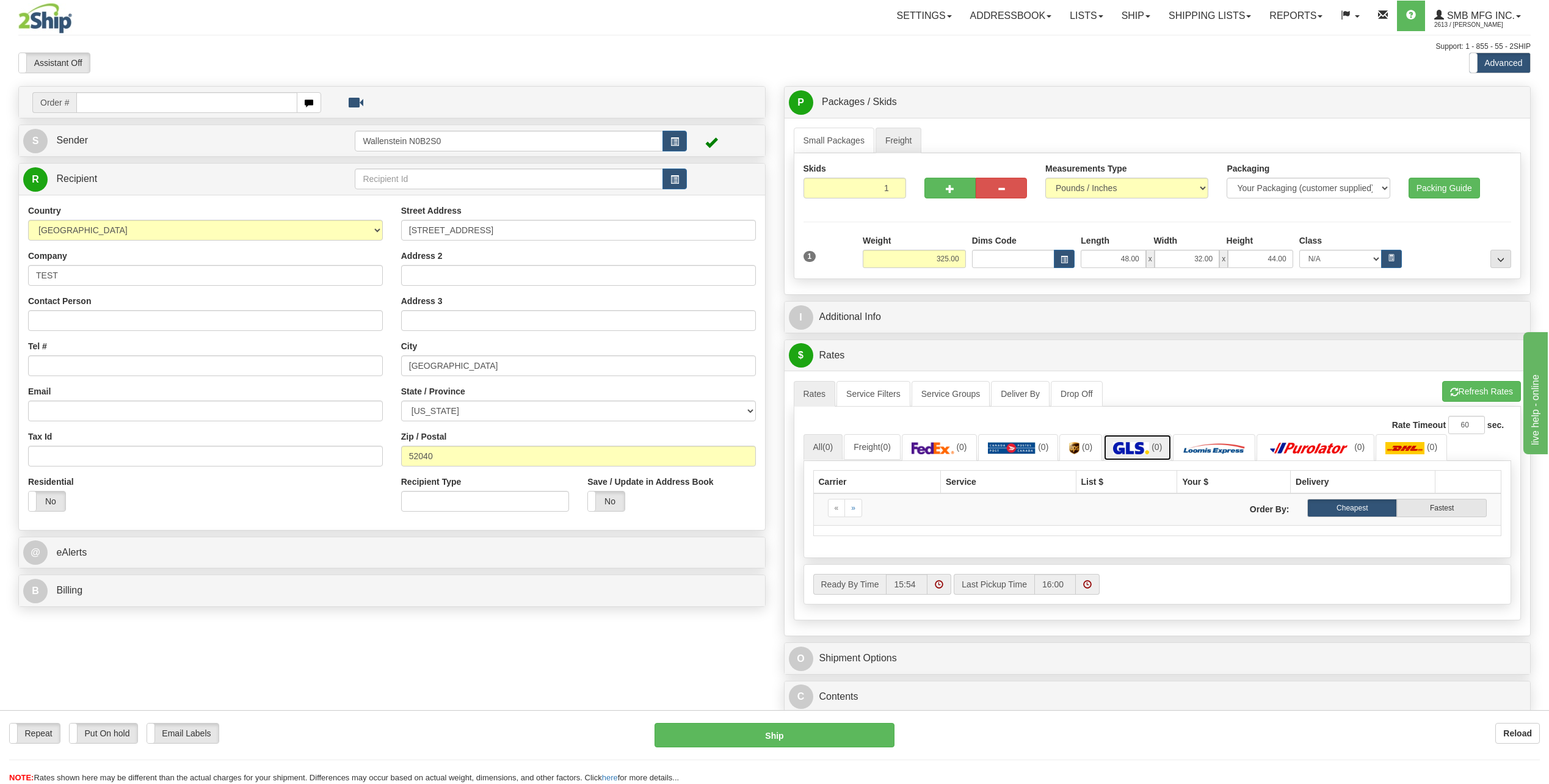
click at [1132, 456] on link "(0)" at bounding box center [1137, 447] width 68 height 26
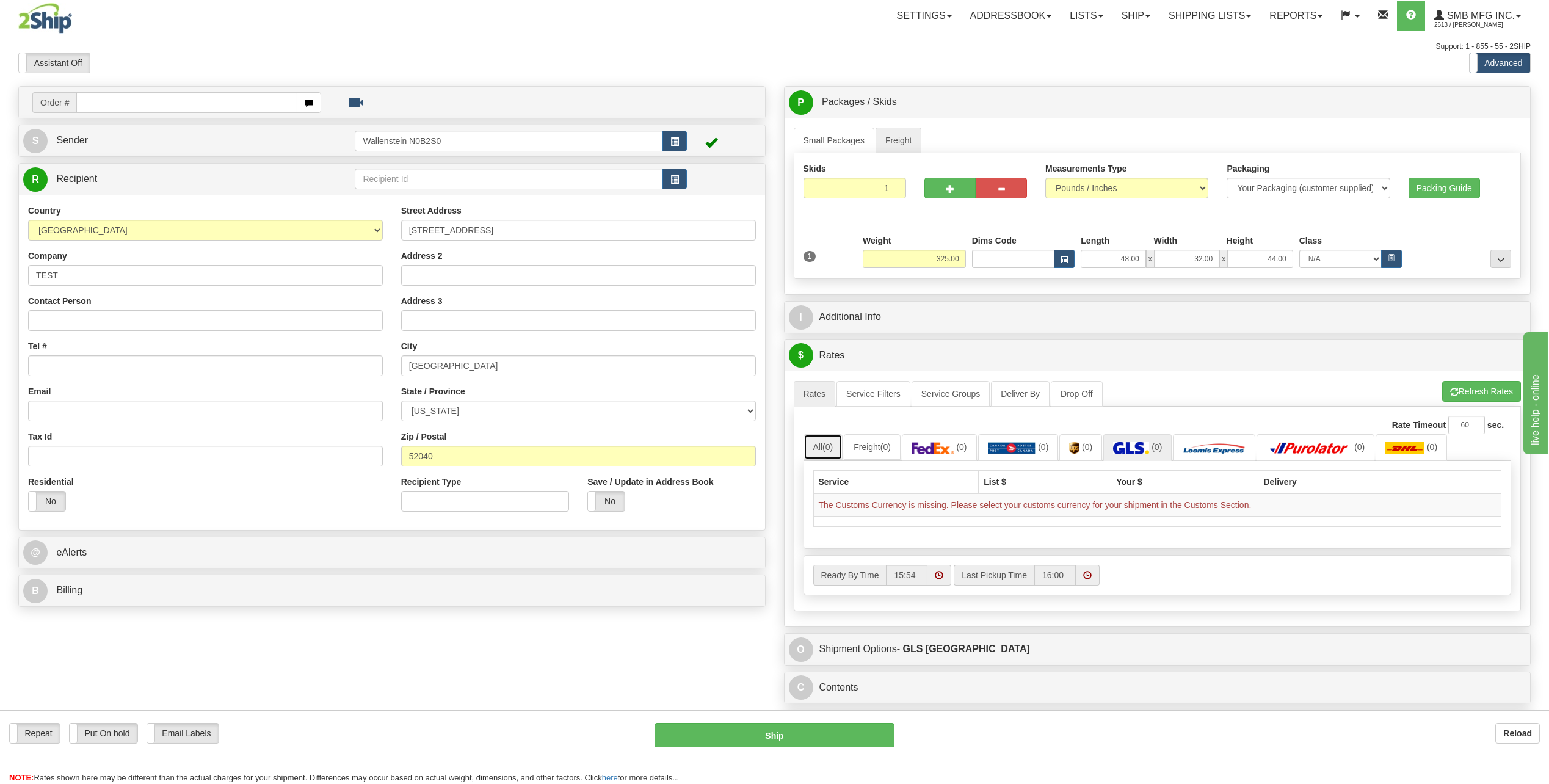
click at [824, 447] on link "All (0)" at bounding box center [823, 446] width 39 height 26
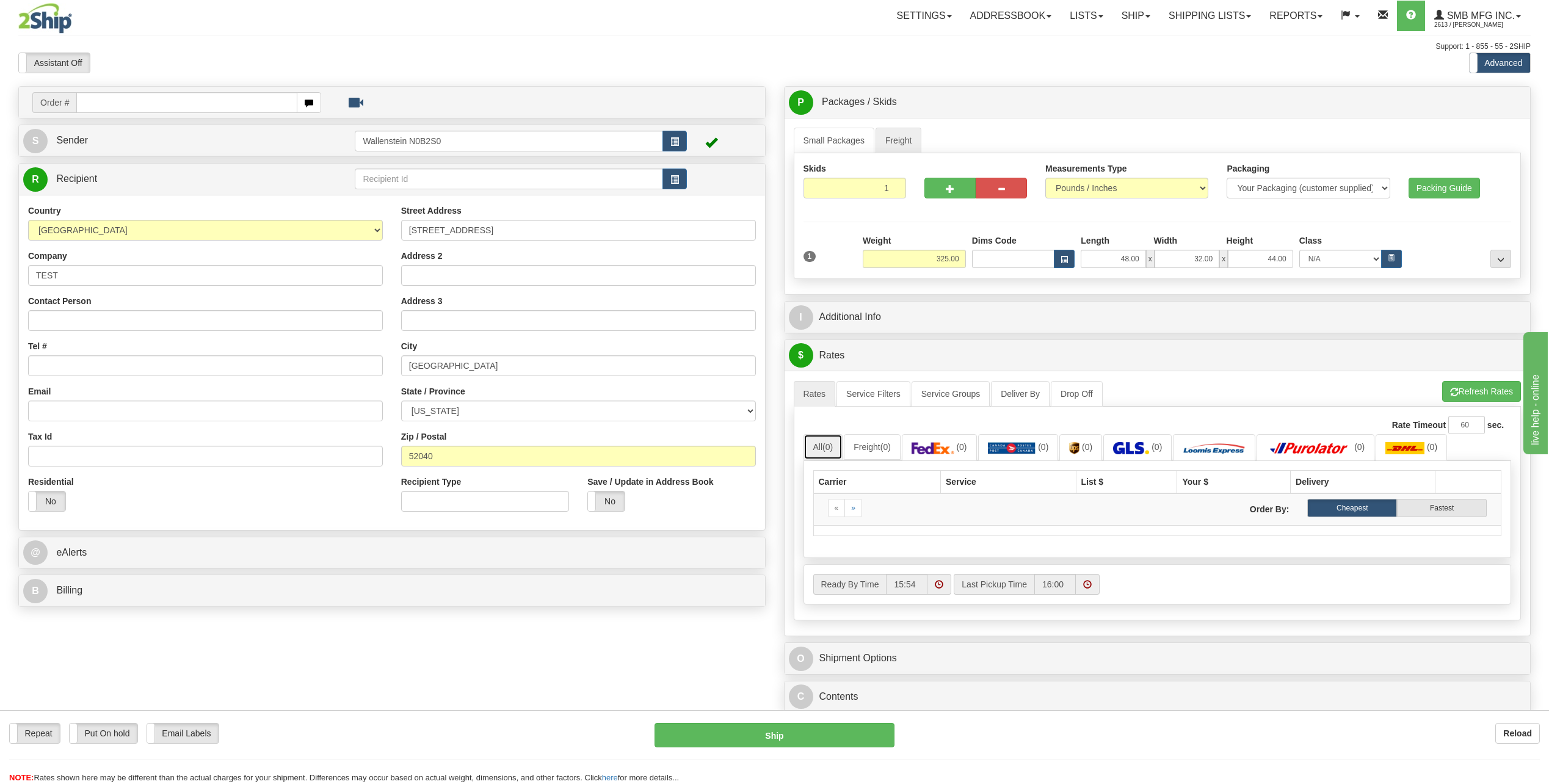
scroll to position [61, 0]
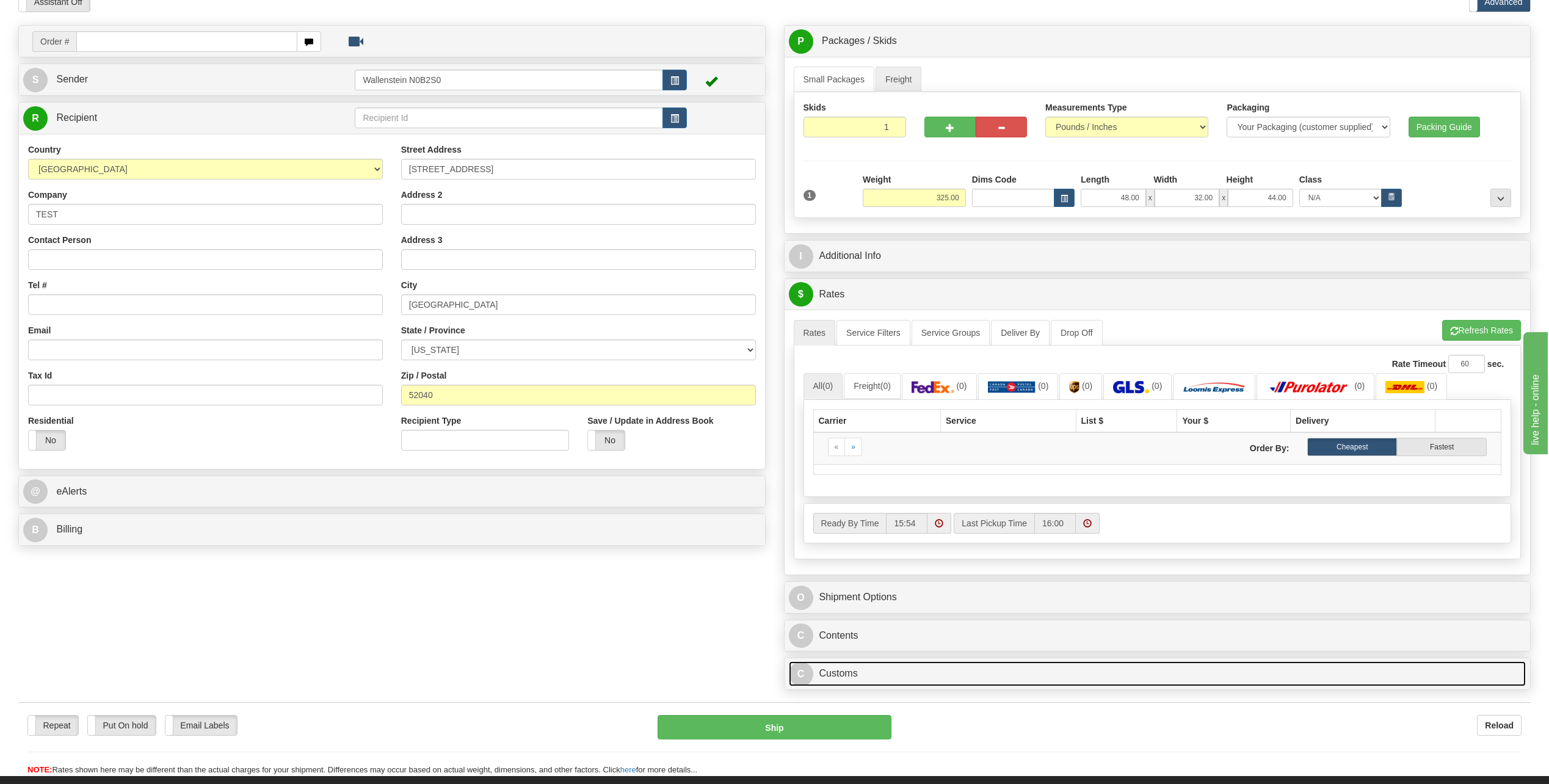
click at [793, 669] on span "C" at bounding box center [801, 673] width 24 height 24
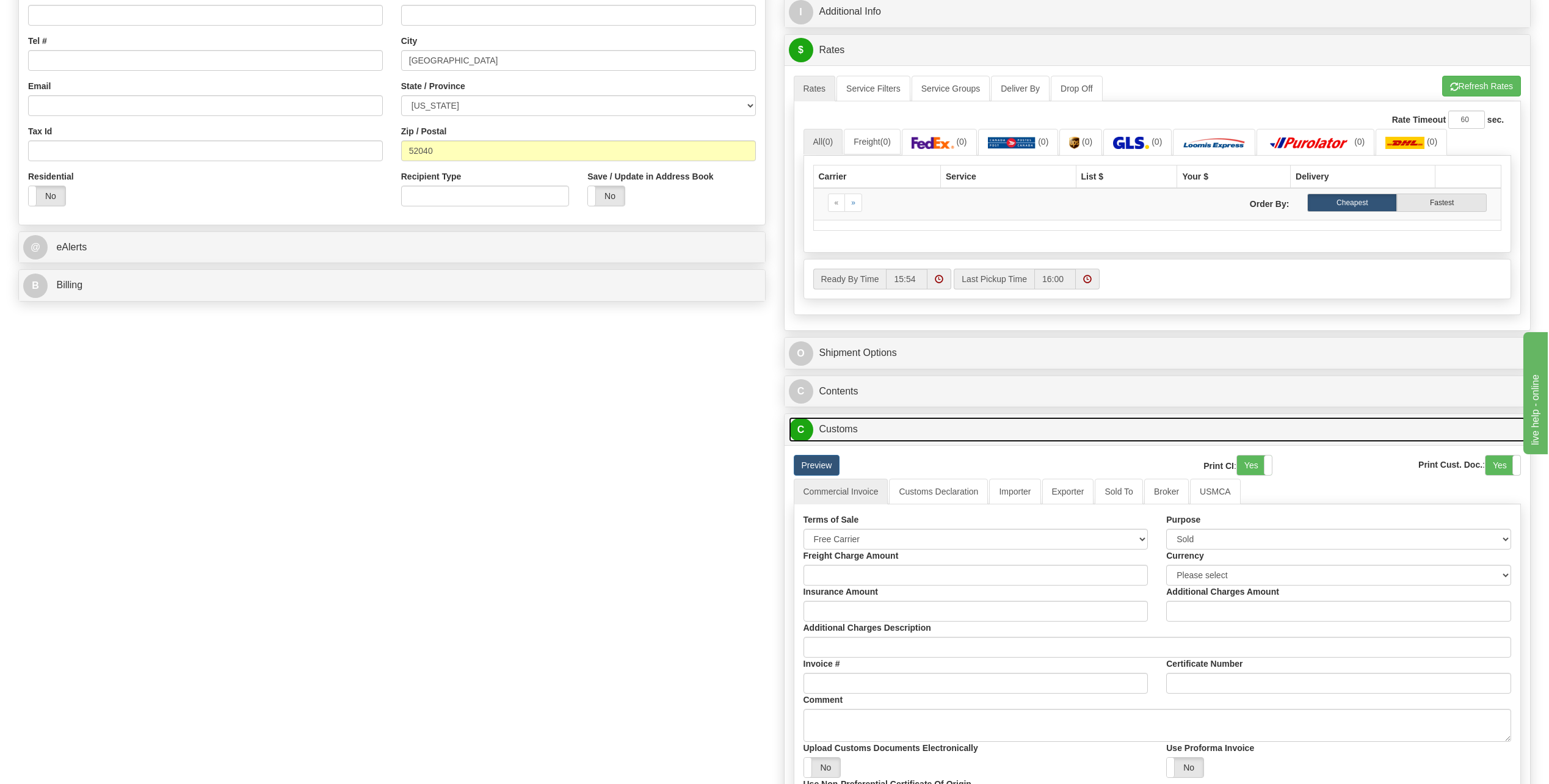
scroll to position [428, 0]
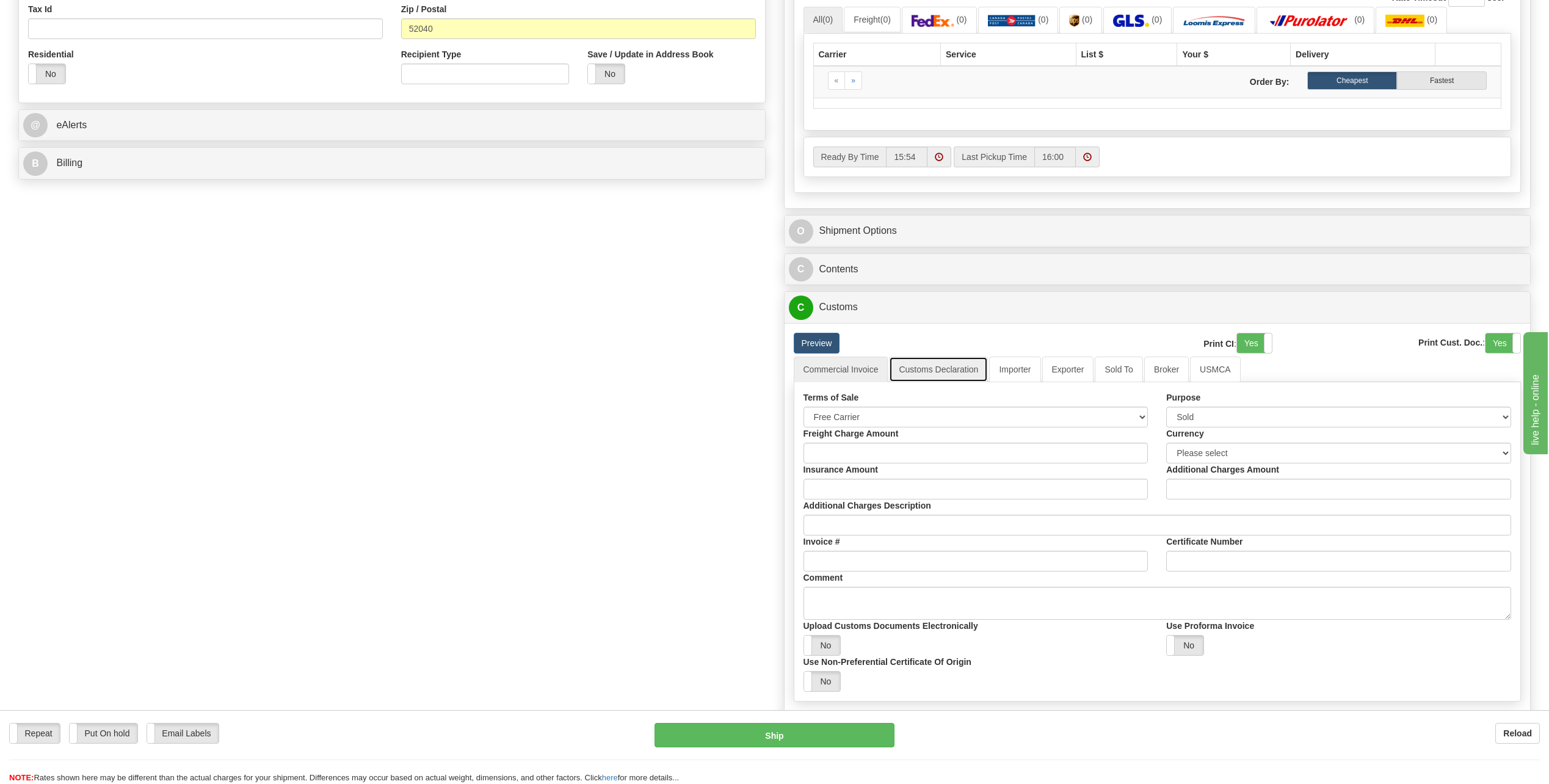
click at [918, 366] on link "Customs Declaration" at bounding box center [938, 369] width 99 height 26
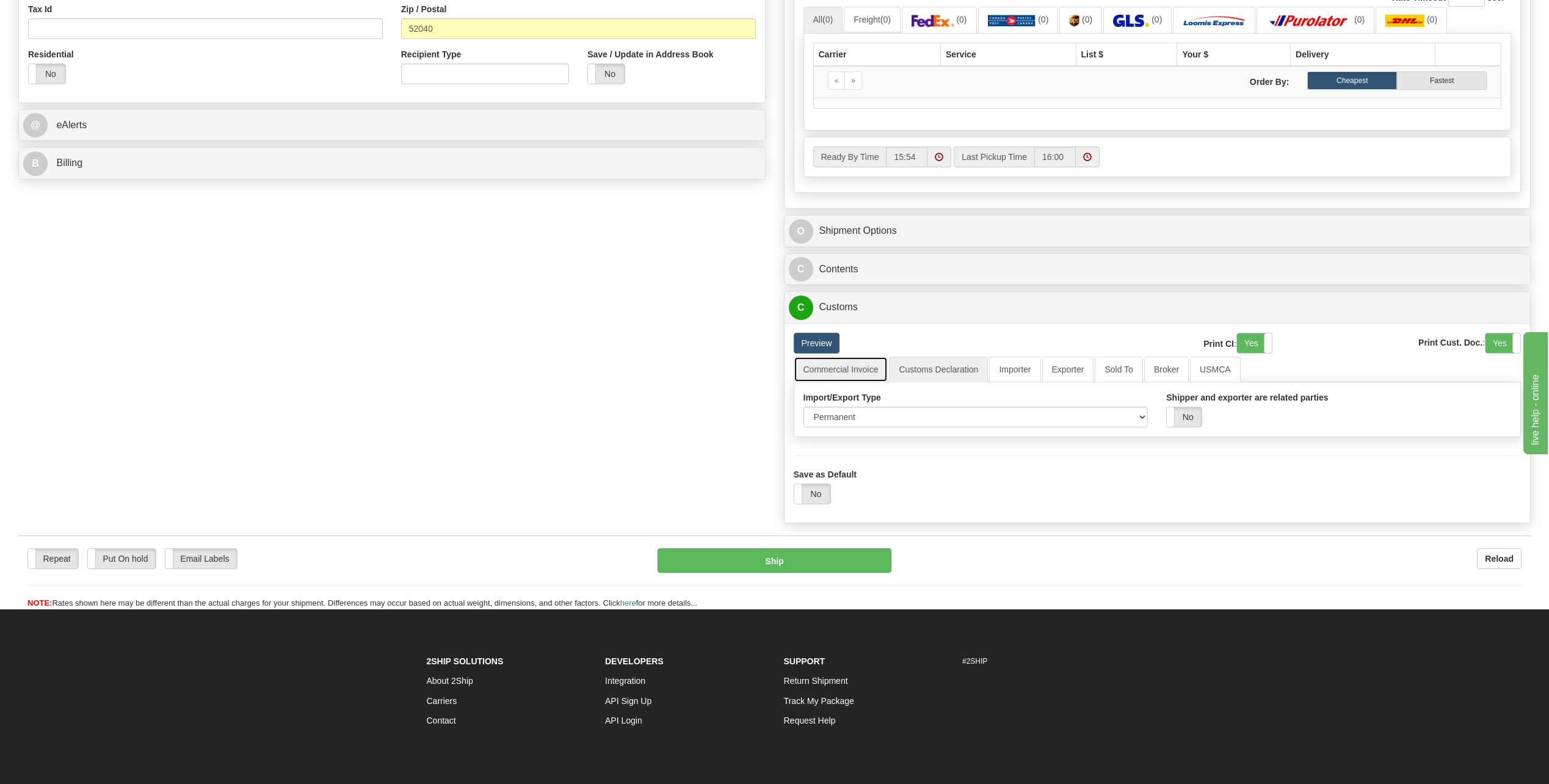
click at [844, 370] on link "Commercial Invoice" at bounding box center [841, 369] width 95 height 26
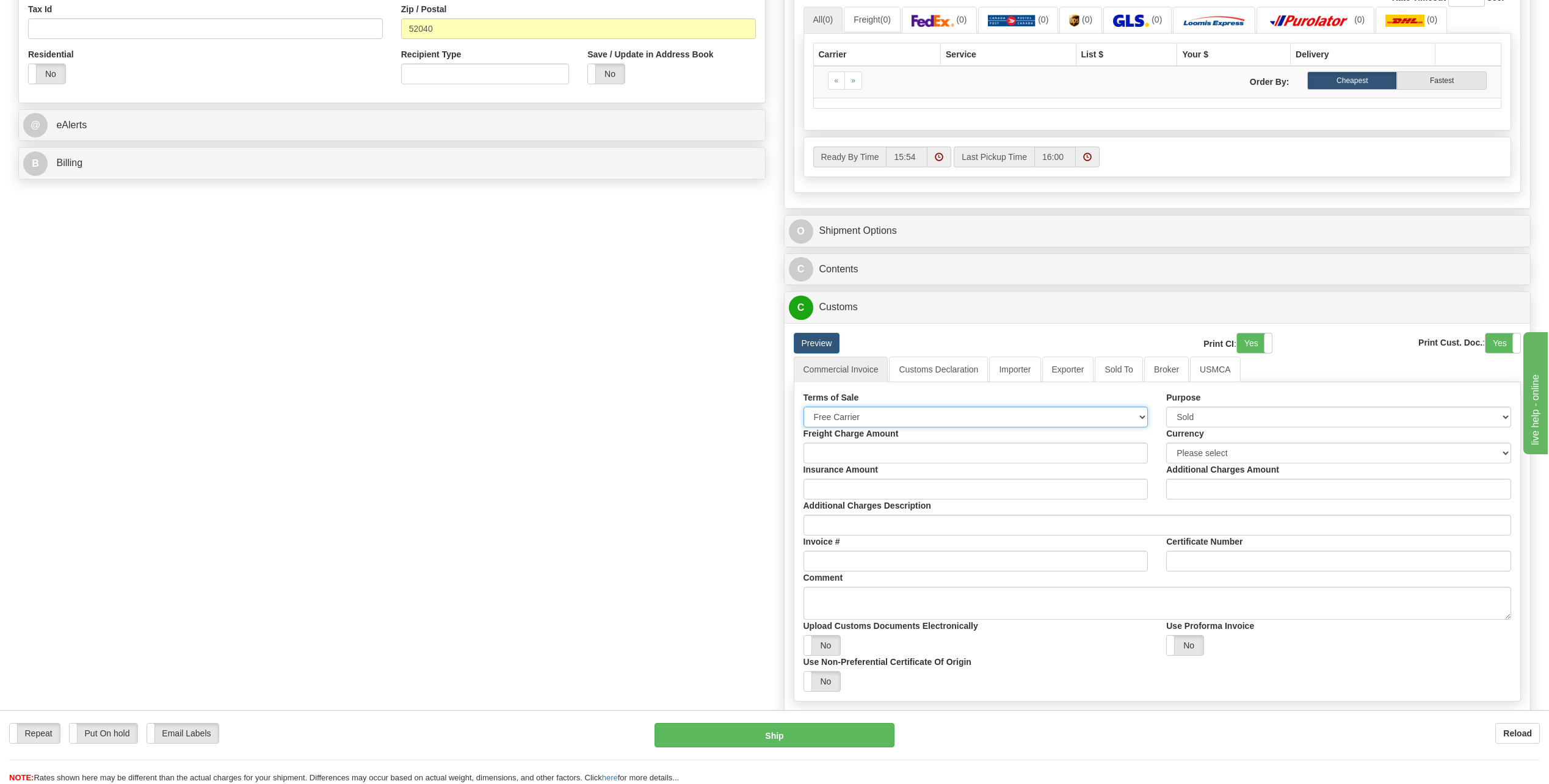
click at [883, 421] on select "Free Carrier Free On Board Ex Works Delivered Duty Unpaid Delivered Duty Paid C…" at bounding box center [976, 417] width 345 height 21
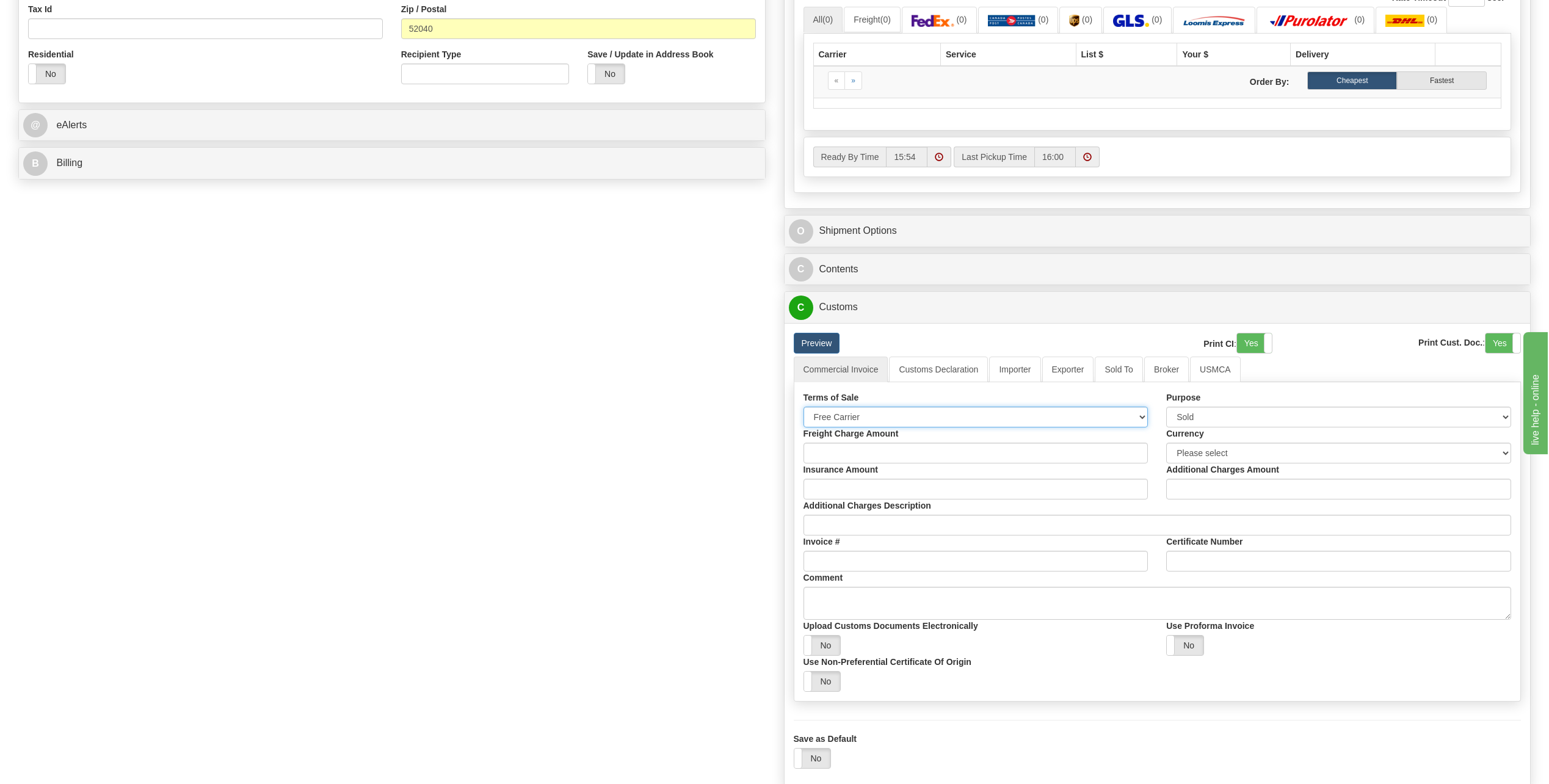
scroll to position [549, 0]
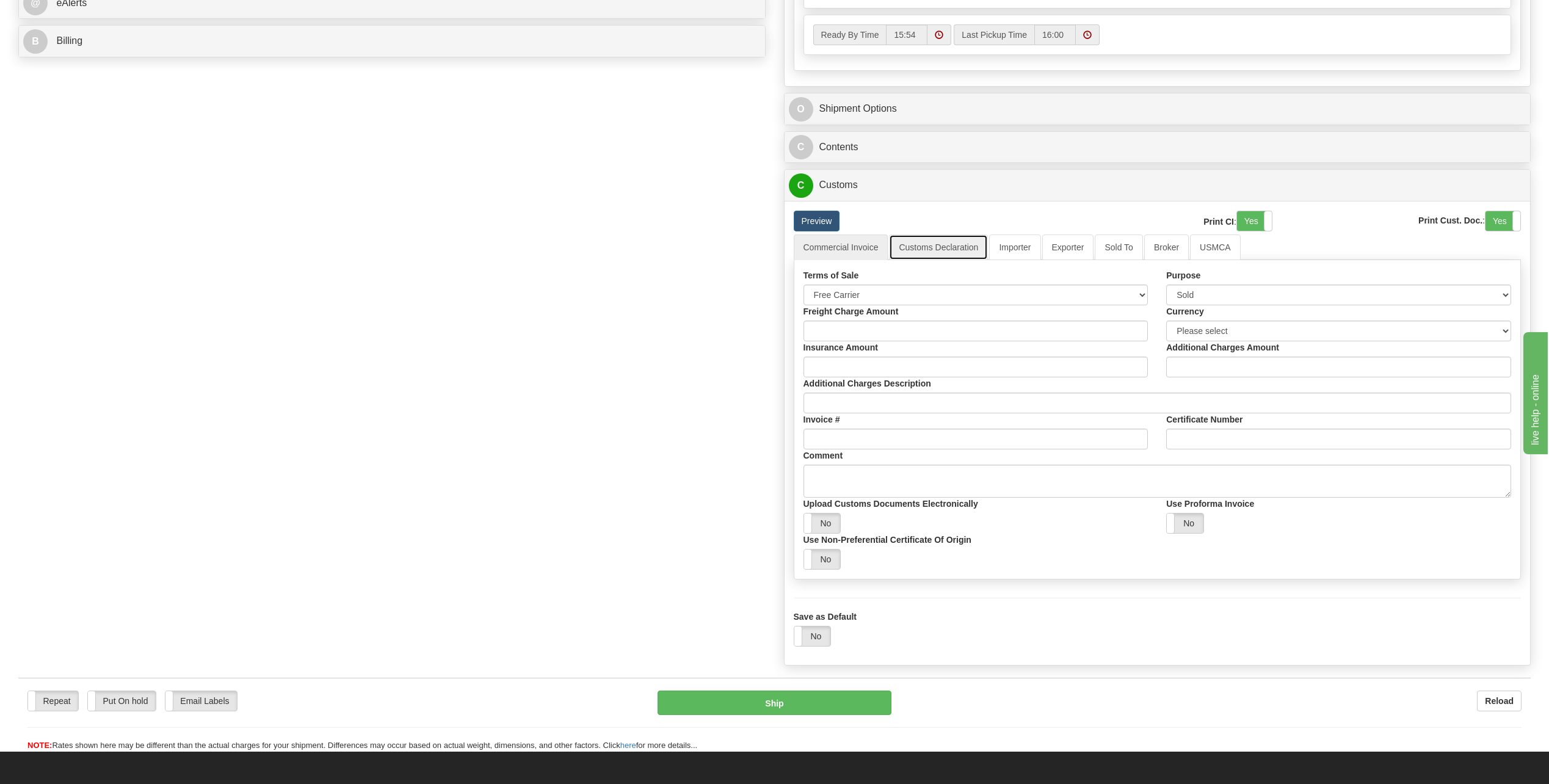
click at [934, 254] on link "Customs Declaration" at bounding box center [938, 247] width 99 height 26
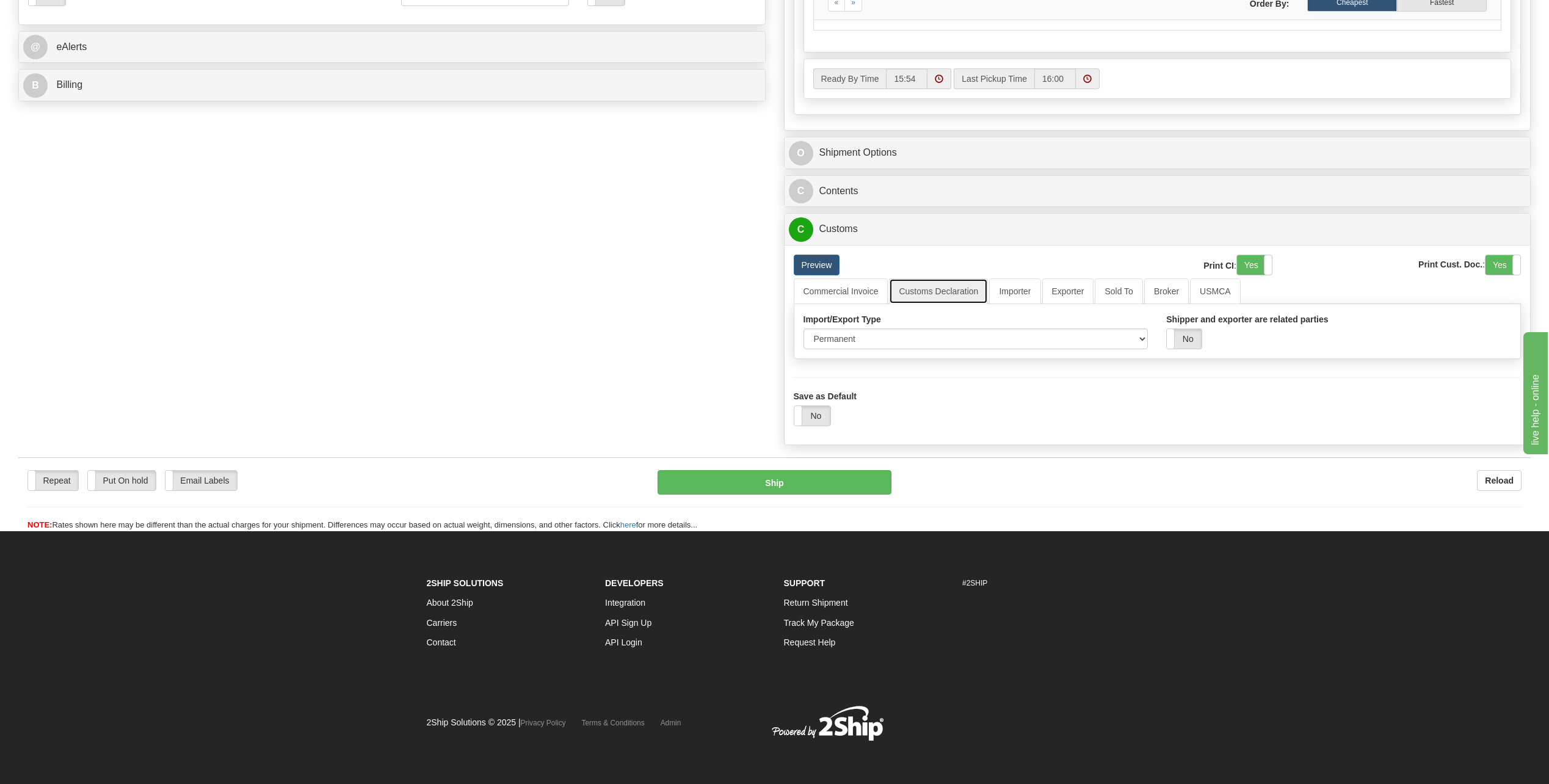
scroll to position [506, 0]
click at [1019, 289] on link "Importer" at bounding box center [1015, 291] width 51 height 26
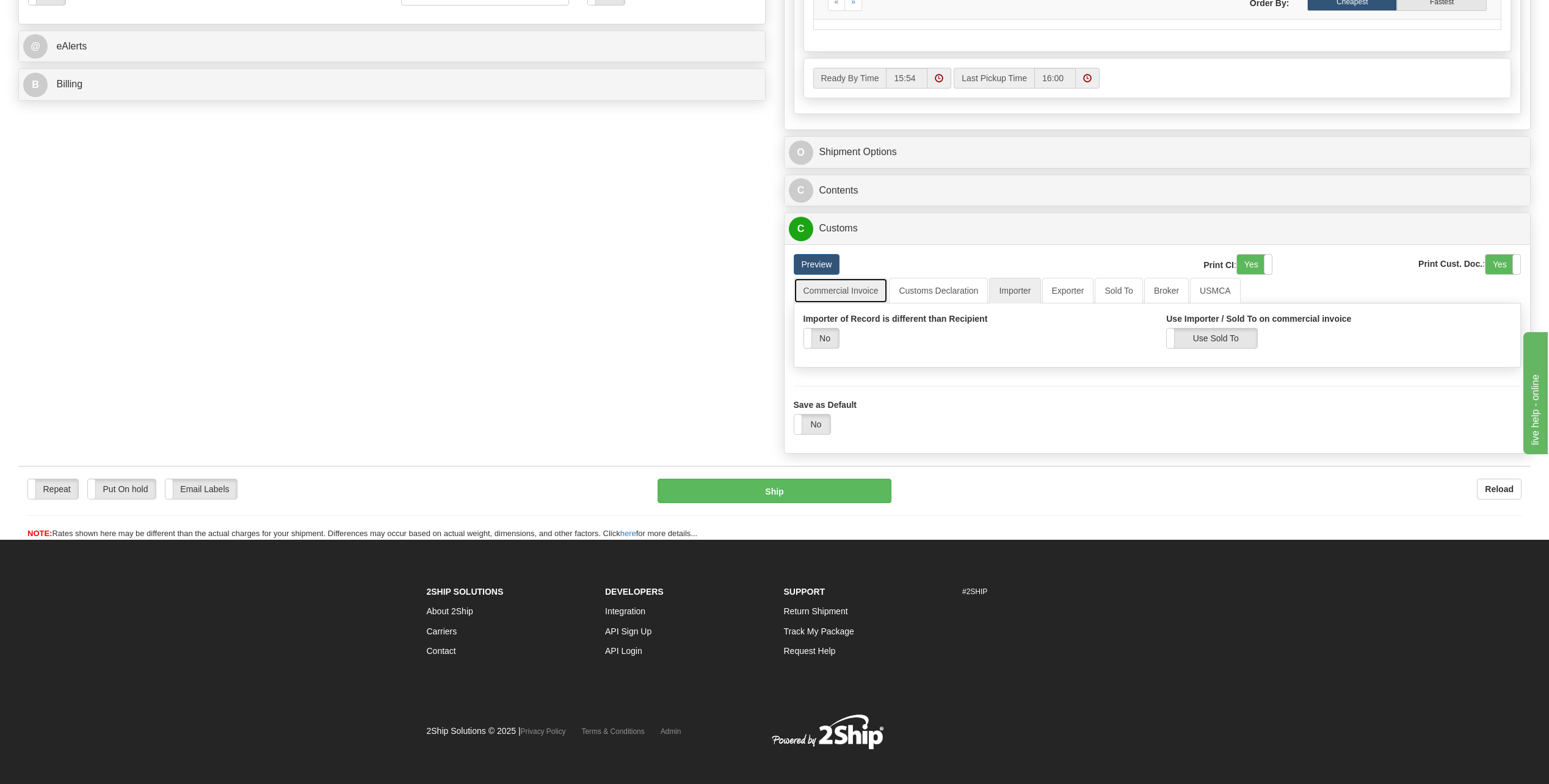
click at [839, 294] on link "Commercial Invoice" at bounding box center [841, 290] width 95 height 26
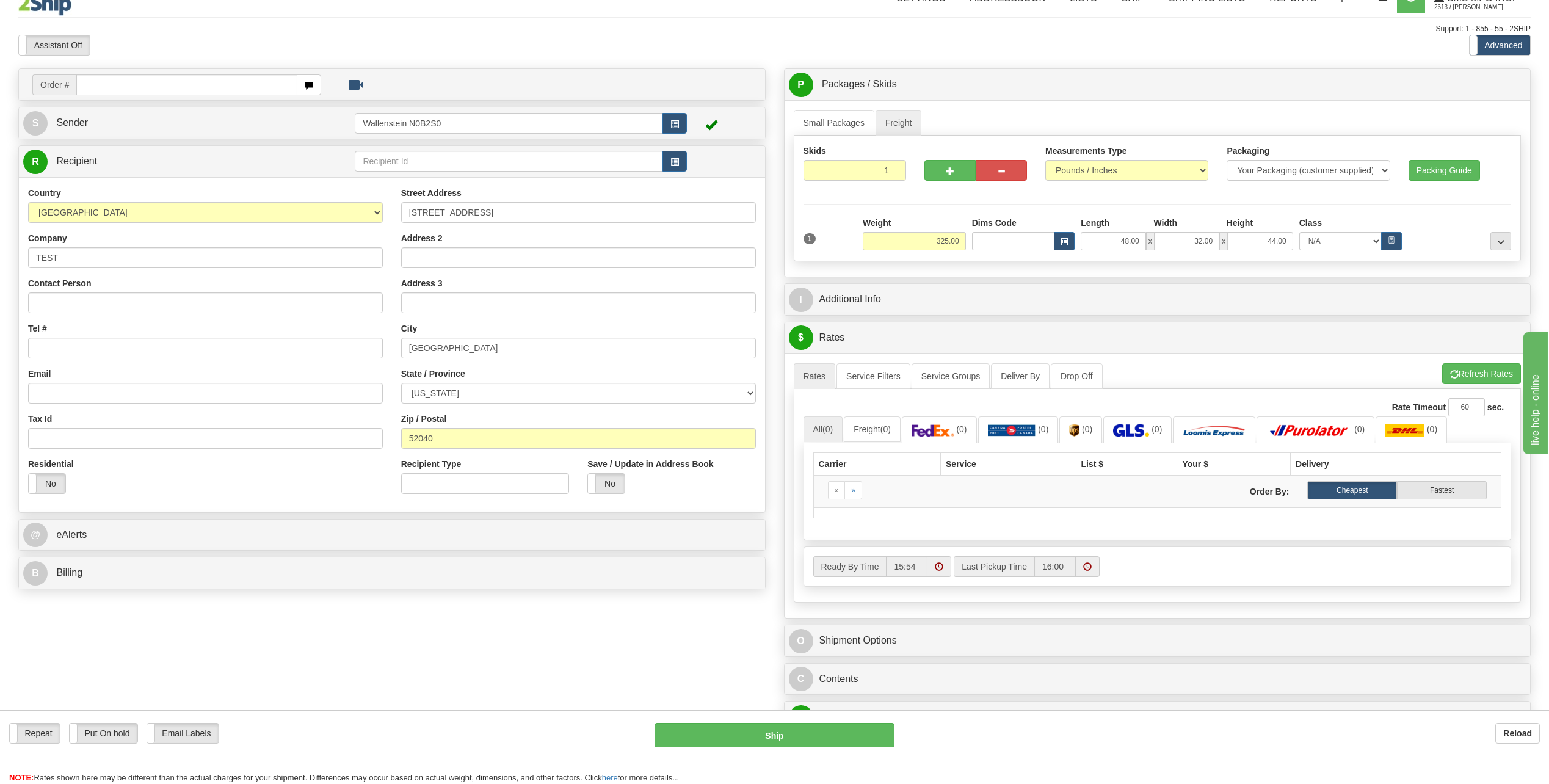
scroll to position [0, 0]
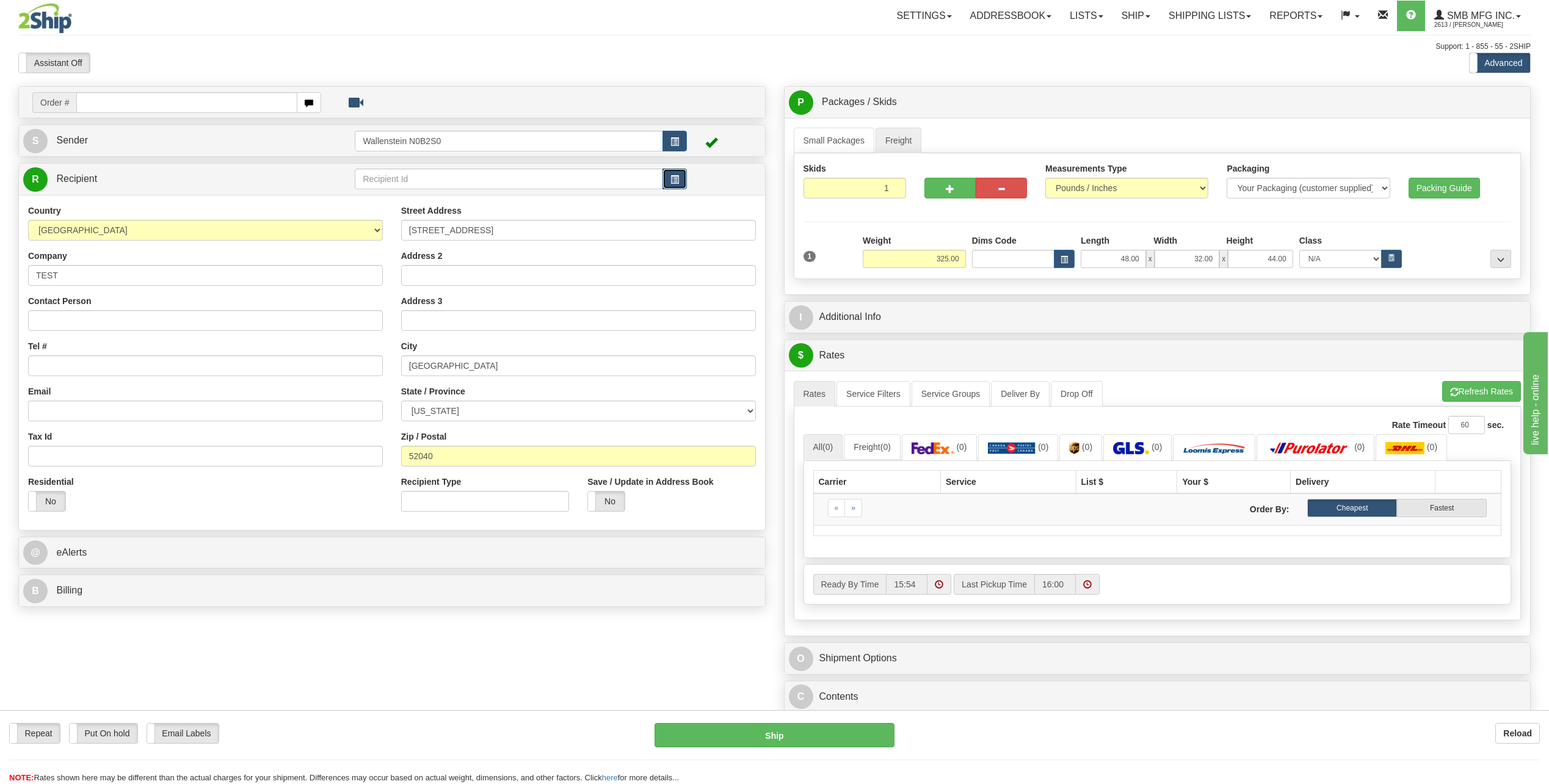
click at [672, 179] on span "button" at bounding box center [675, 180] width 8 height 8
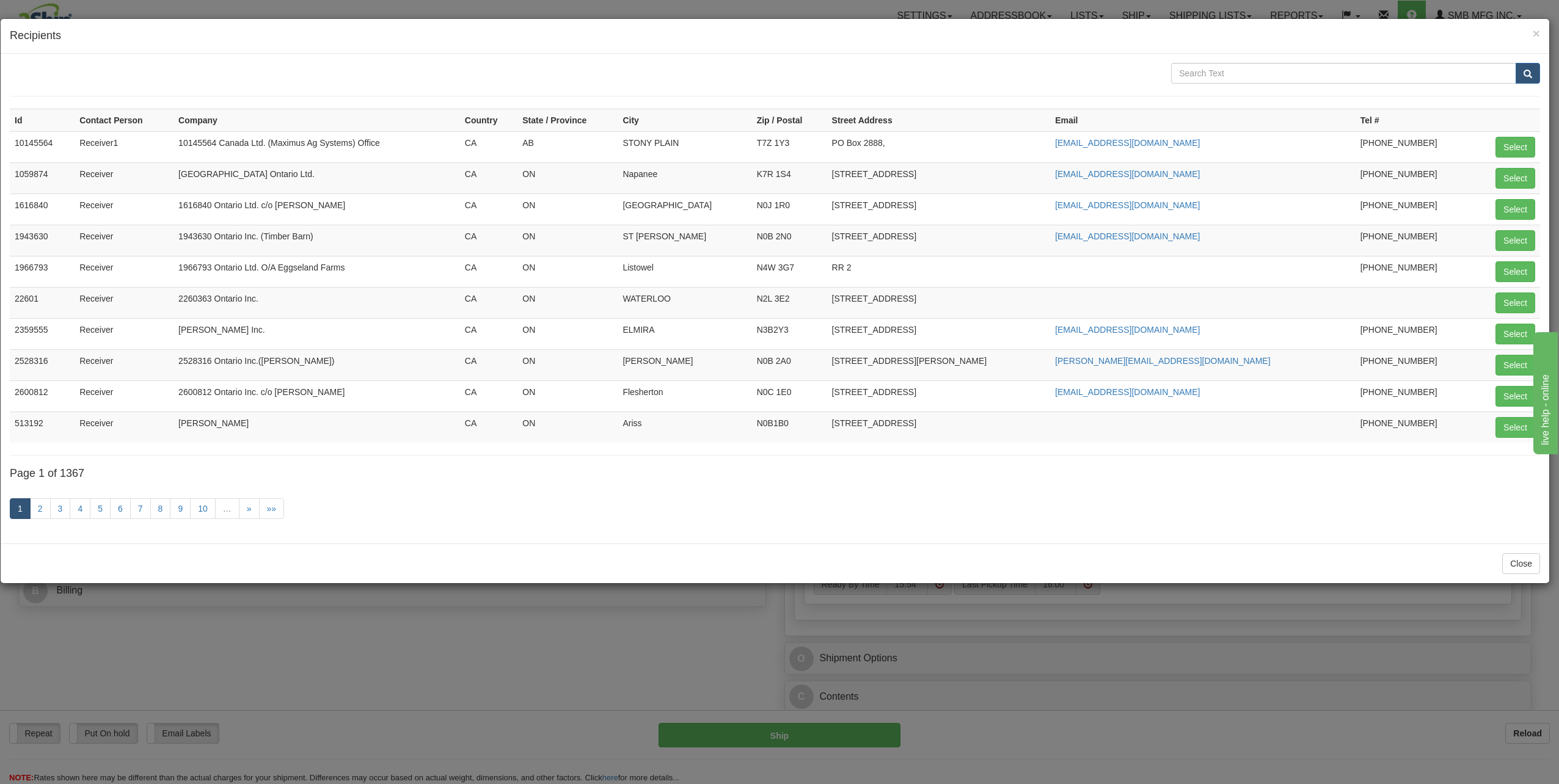
click at [1540, 28] on div "× Recipients" at bounding box center [775, 36] width 1549 height 35
click at [1535, 34] on span "×" at bounding box center [1536, 33] width 8 height 14
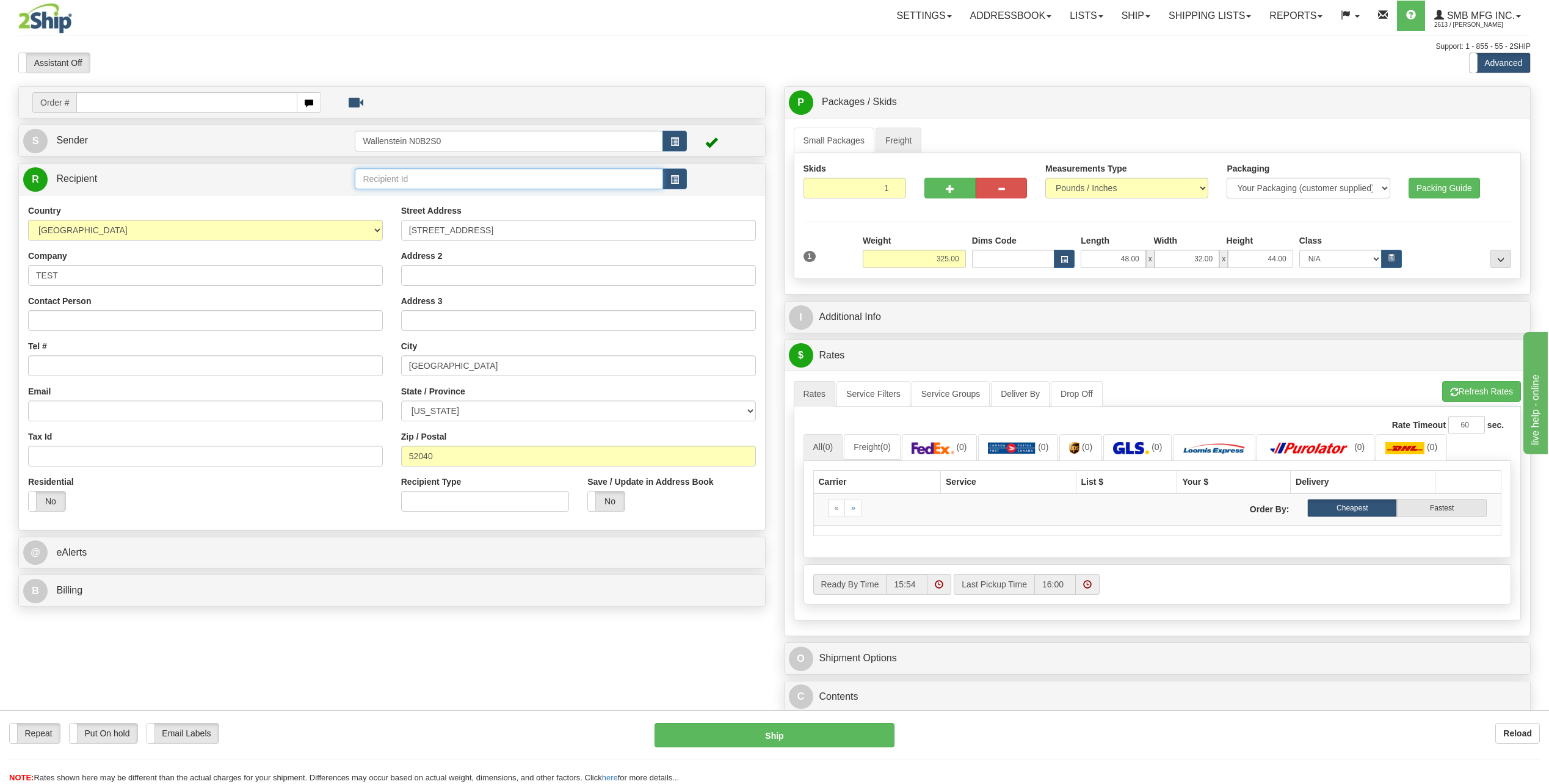
click at [484, 178] on input "text" at bounding box center [509, 179] width 307 height 21
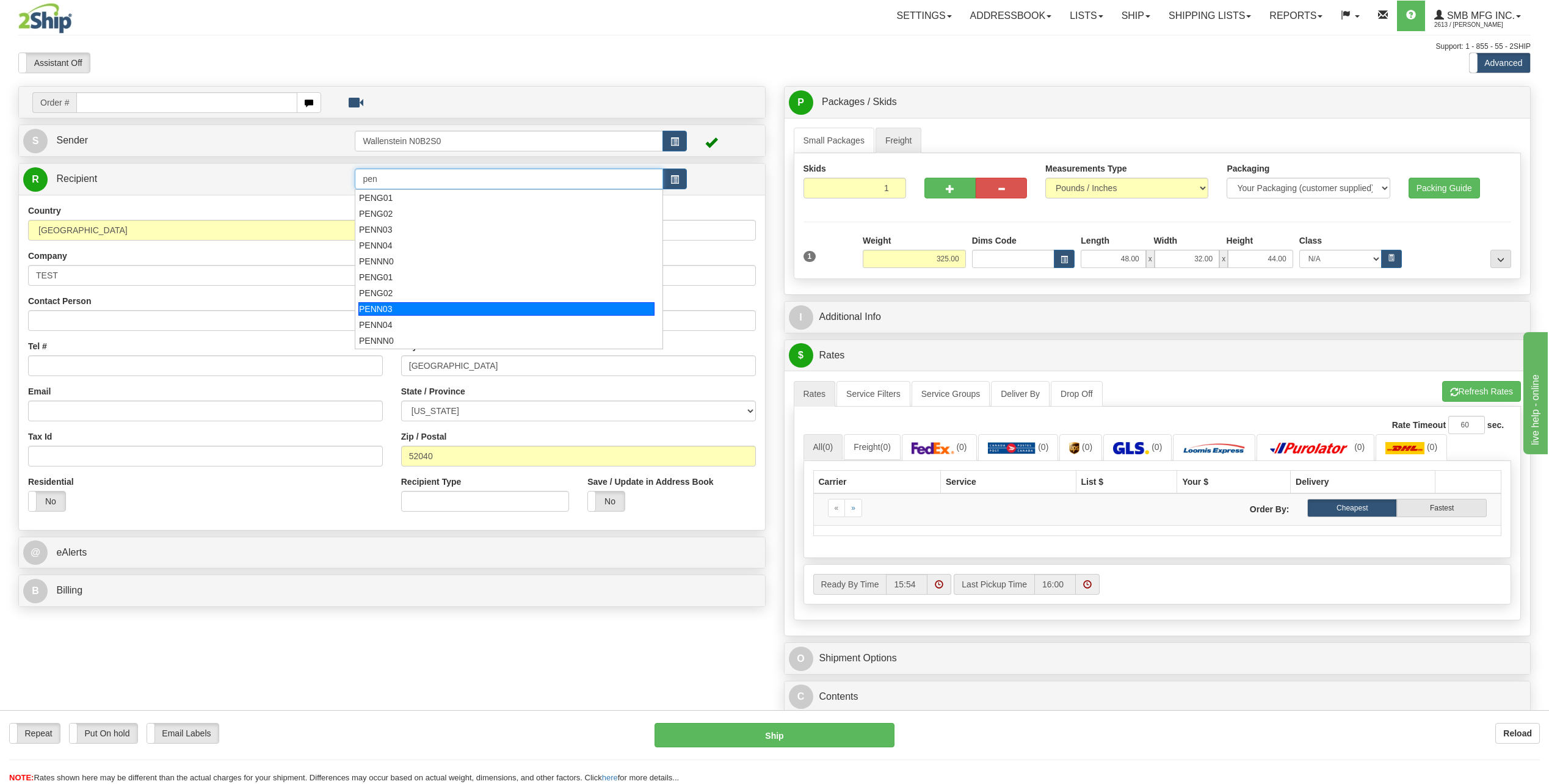
click at [395, 309] on div "PENN03" at bounding box center [506, 309] width 296 height 13
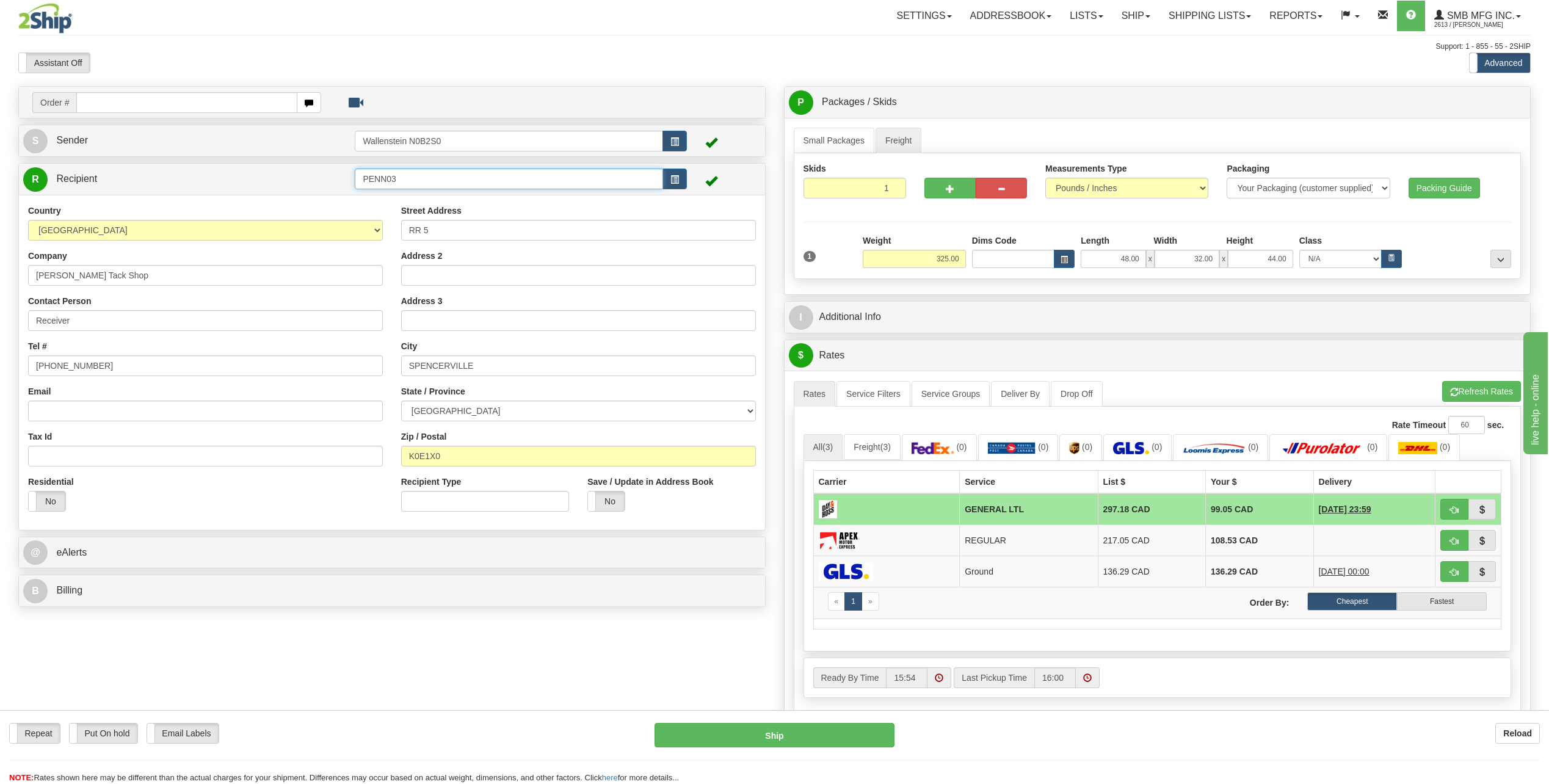
drag, startPoint x: 417, startPoint y: 180, endPoint x: 358, endPoint y: 187, distance: 59.4
click at [358, 187] on input "PENN03" at bounding box center [509, 179] width 307 height 21
click at [428, 204] on div "AVON02" at bounding box center [506, 198] width 296 height 13
type input "AVON02"
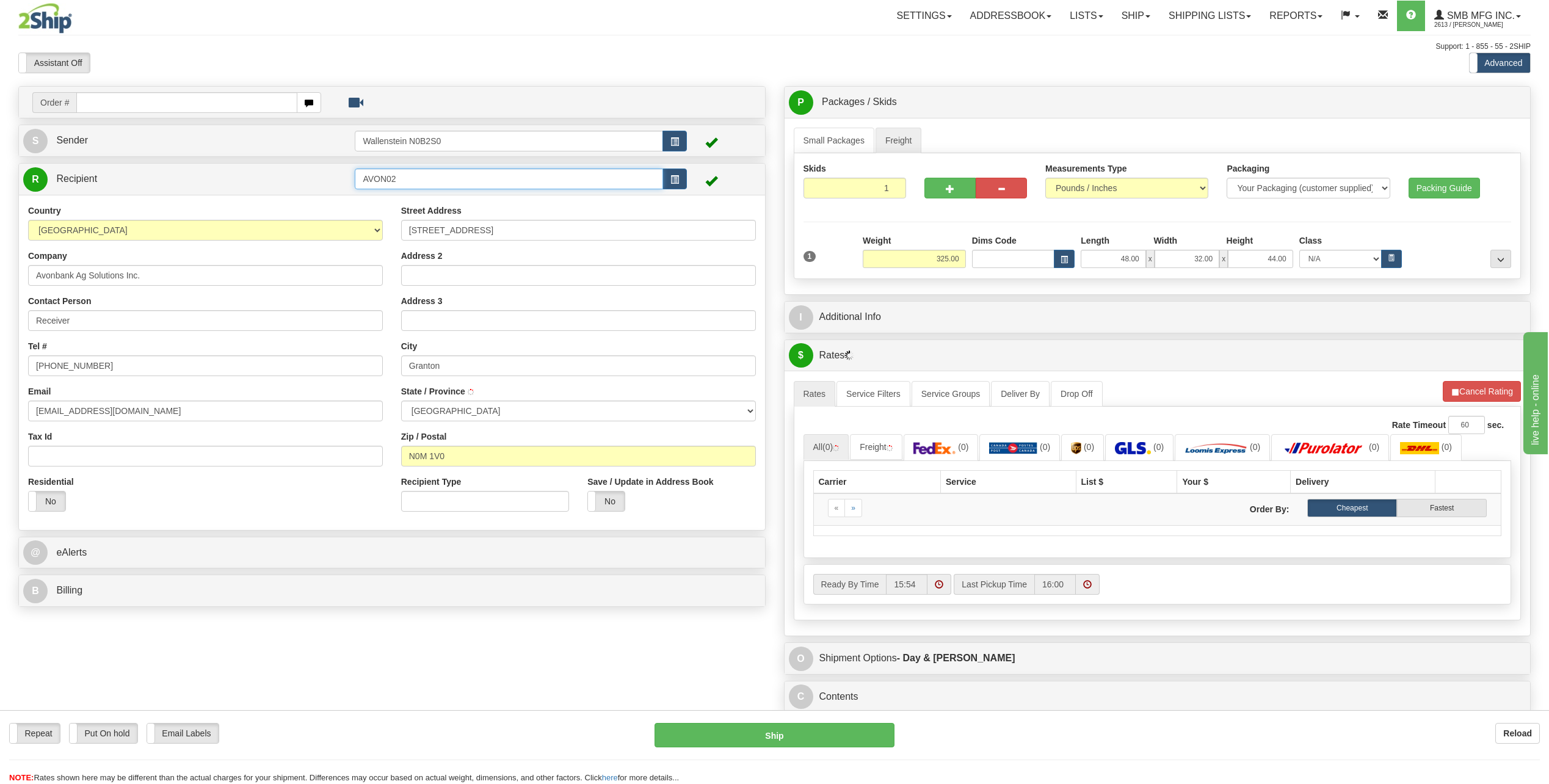
click at [429, 182] on input "AVON02" at bounding box center [509, 179] width 307 height 21
type input "GRANTON"
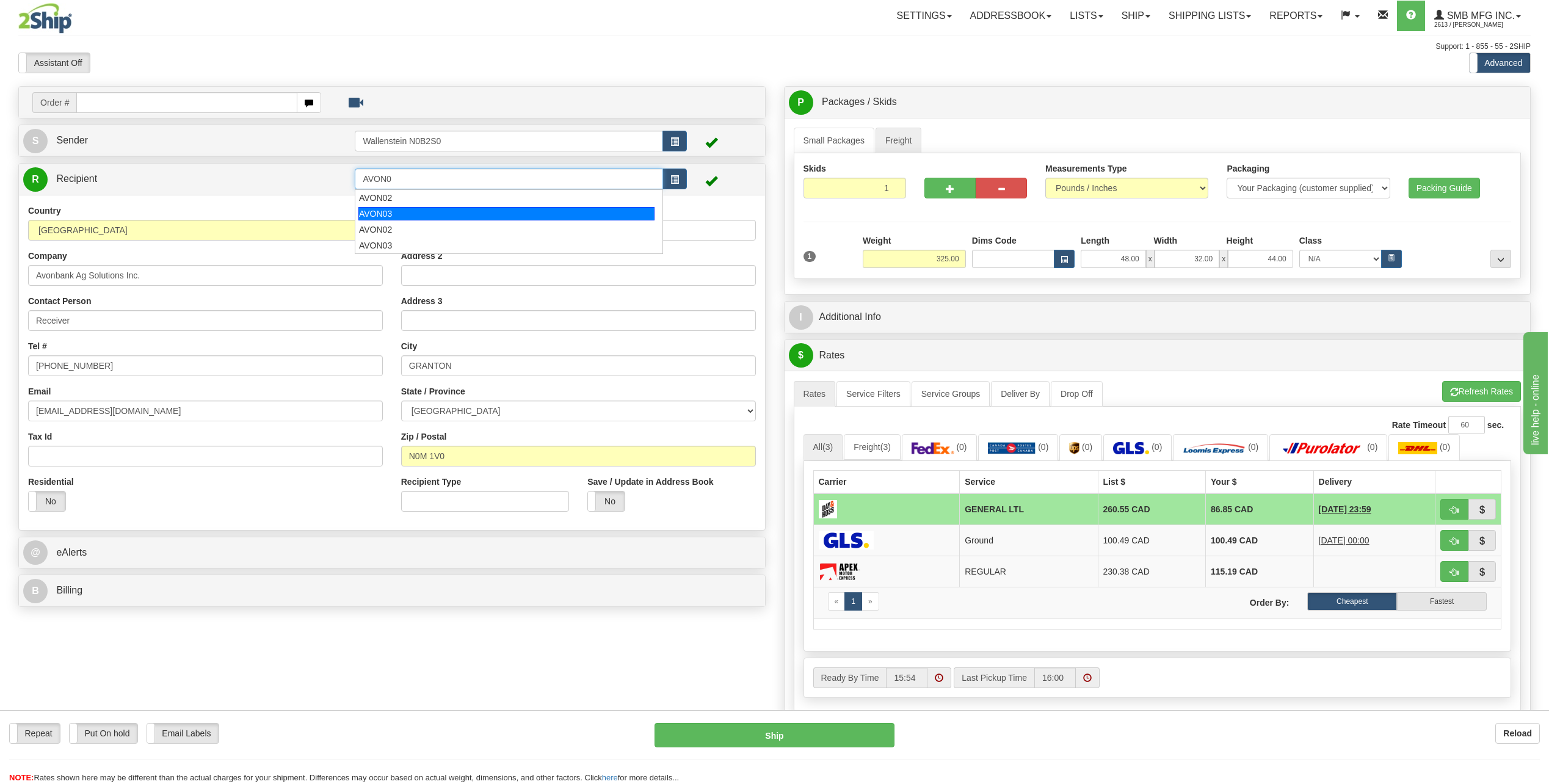
click at [413, 213] on div "AVON03" at bounding box center [506, 213] width 296 height 13
type input "AVON03"
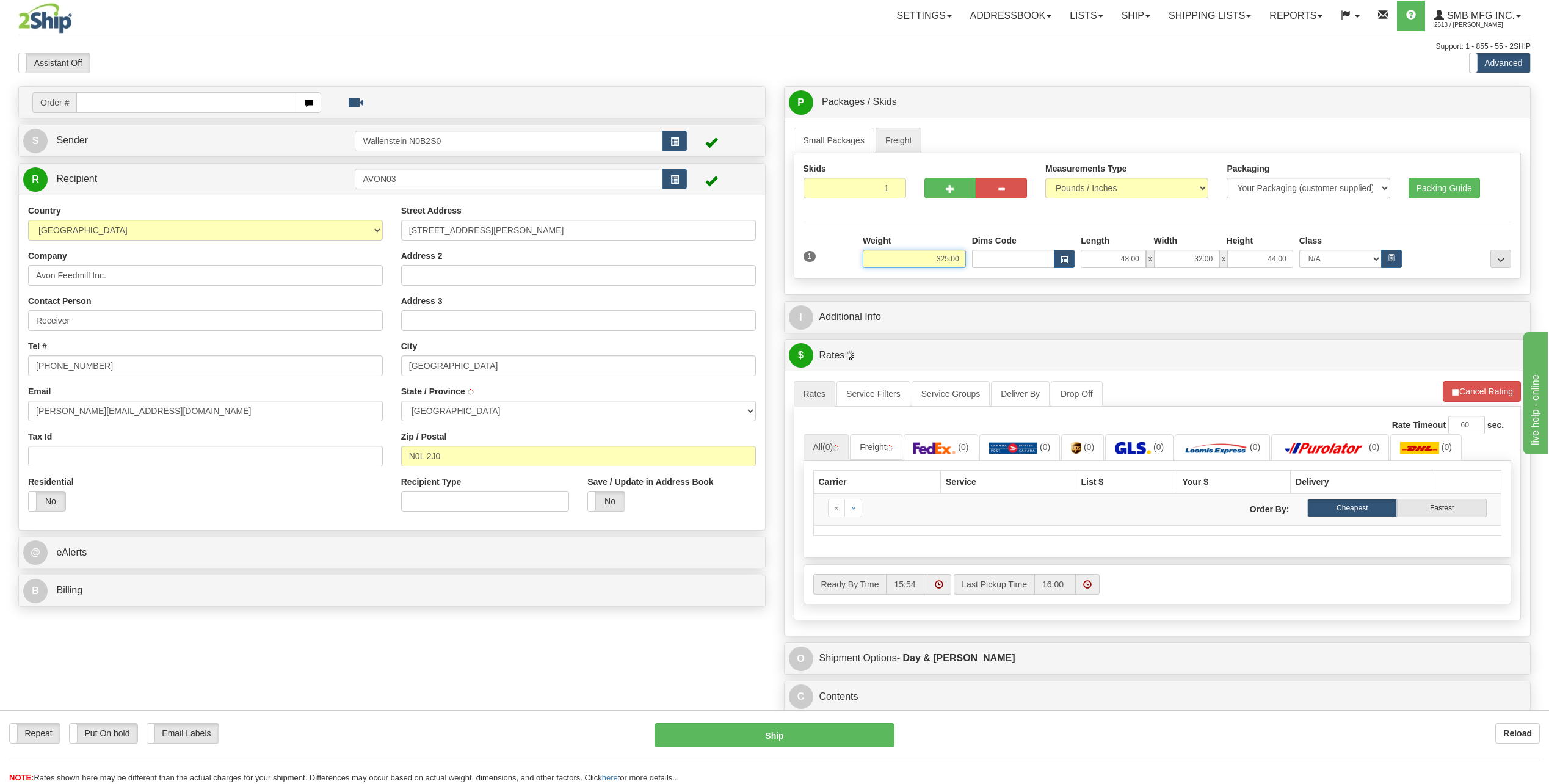
type input "SPRINGFIELD"
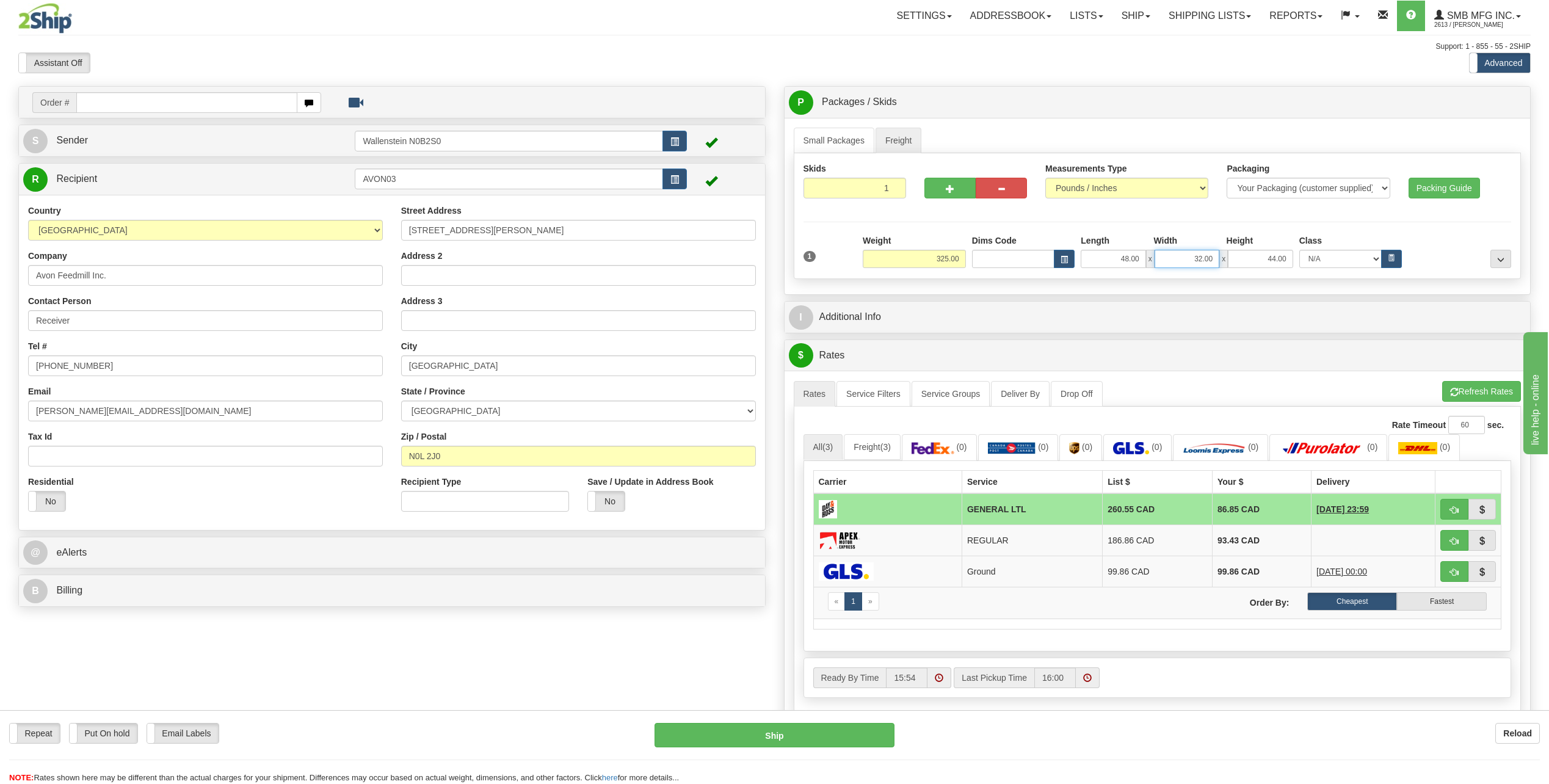
click at [1172, 257] on input "32.00" at bounding box center [1187, 259] width 65 height 19
type input "48.00"
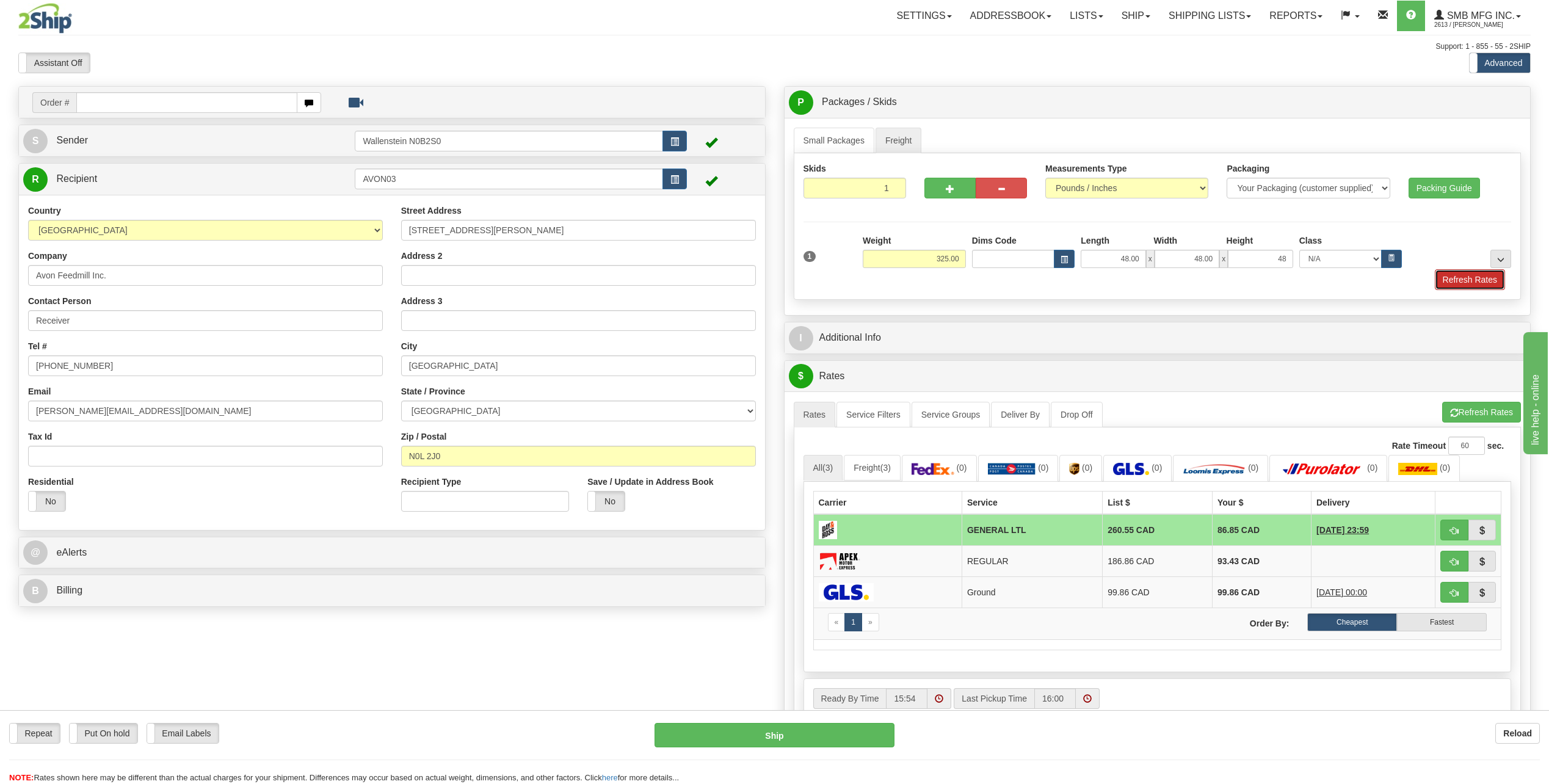
type input "48.00"
click at [1451, 281] on button "Refresh Rates" at bounding box center [1470, 280] width 70 height 21
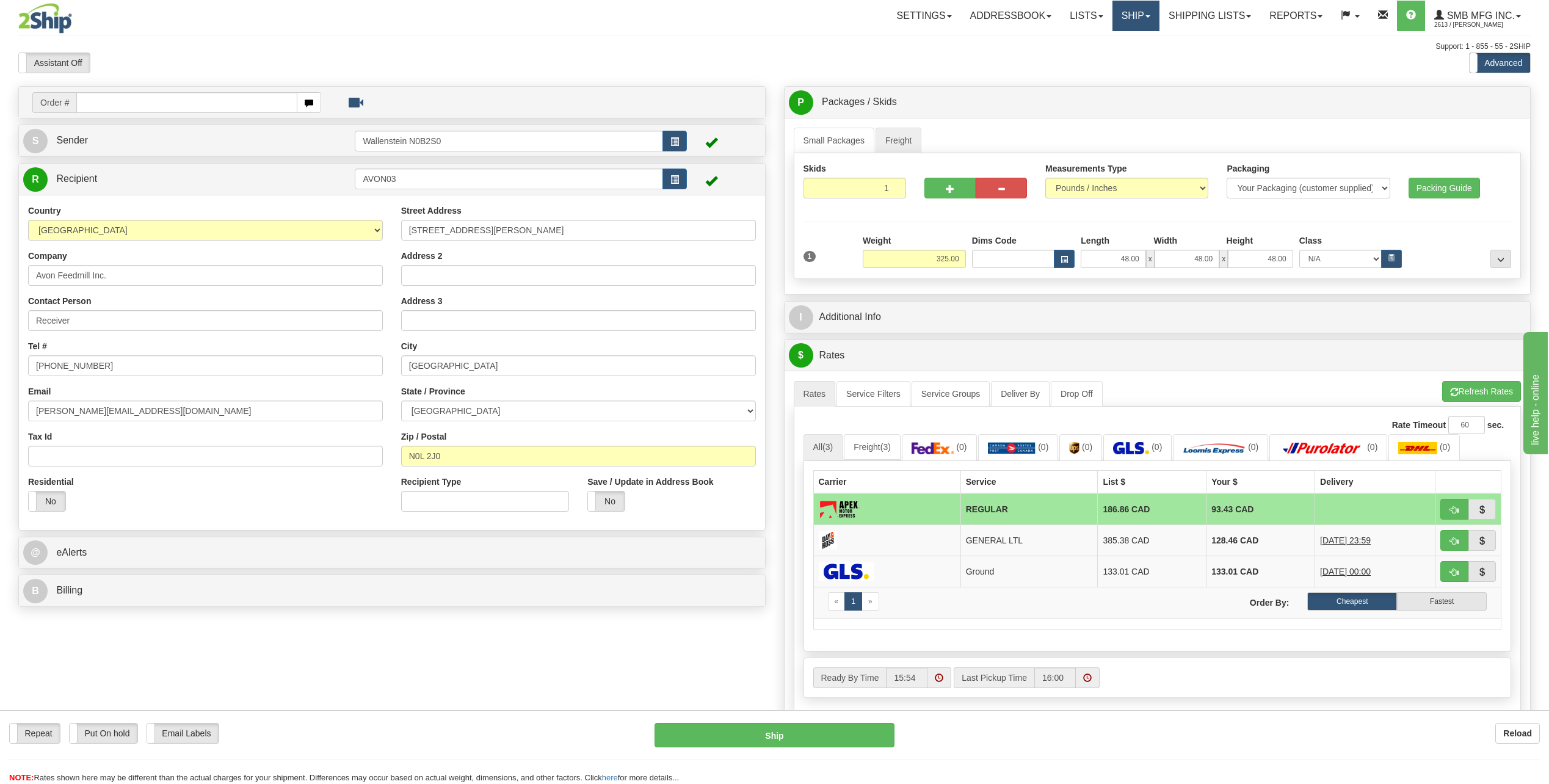
click at [1119, 17] on link "Ship" at bounding box center [1136, 16] width 47 height 30
click at [1113, 44] on link "Ship Screen" at bounding box center [1104, 42] width 111 height 16
